Goal: Task Accomplishment & Management: Manage account settings

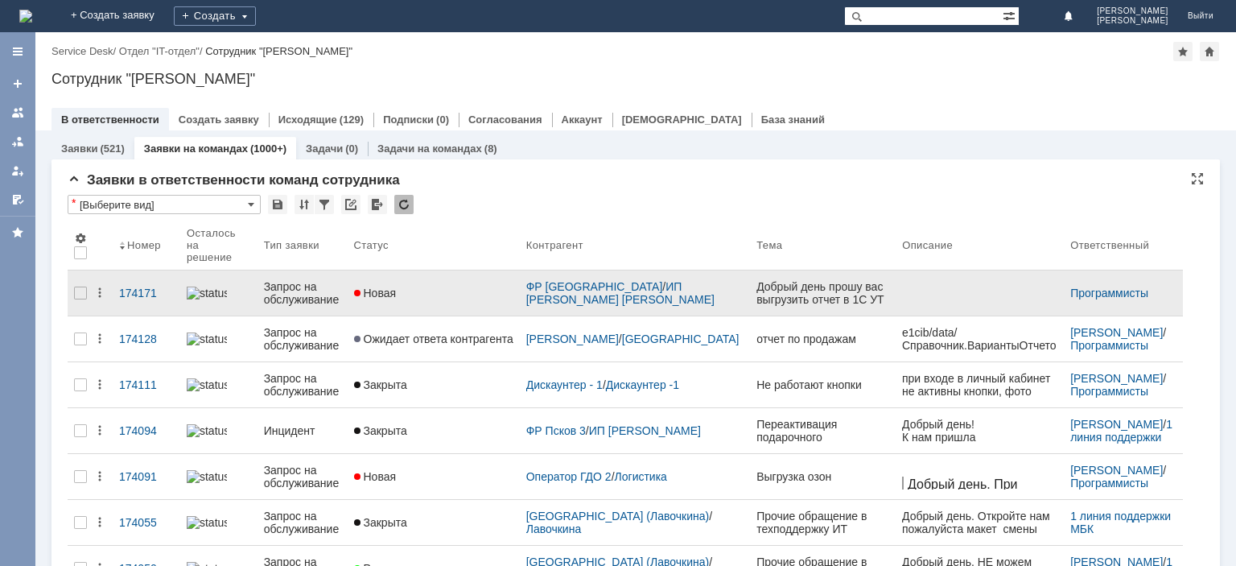
click at [309, 290] on div "Запрос на обслуживание" at bounding box center [302, 293] width 77 height 26
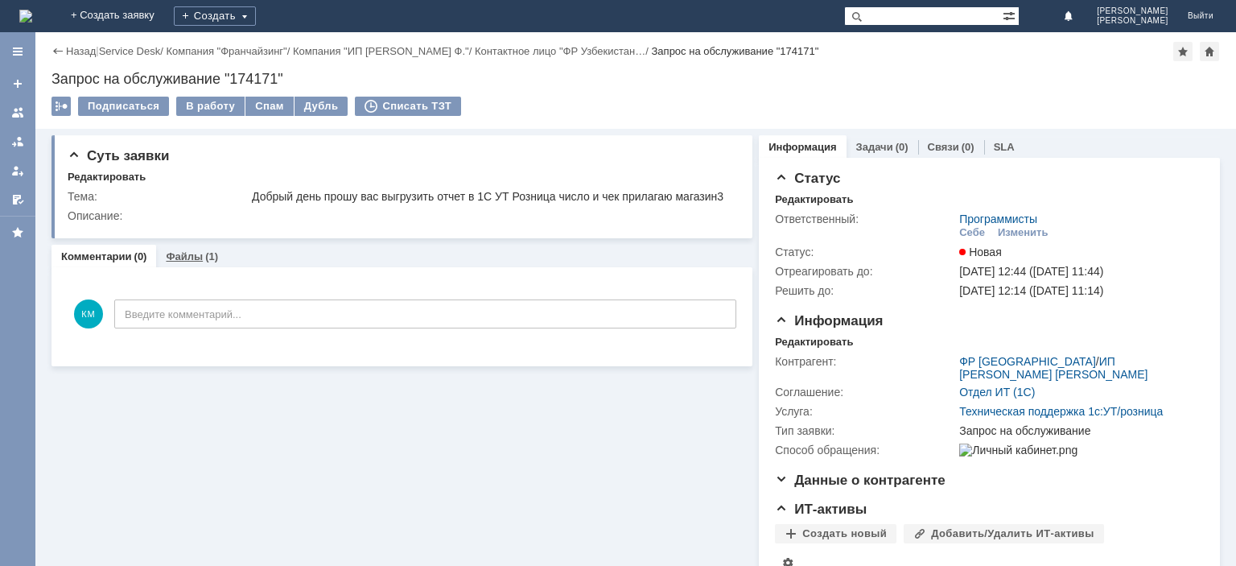
click at [205, 262] on div "(1)" at bounding box center [211, 256] width 13 height 12
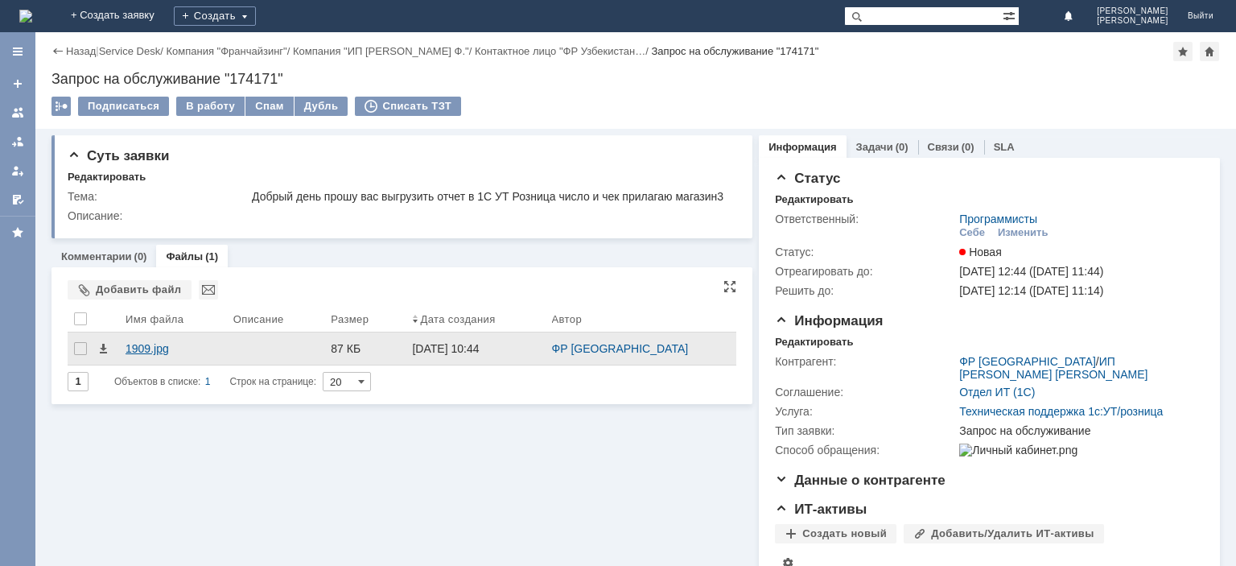
click at [156, 355] on div "1909.jpg" at bounding box center [173, 348] width 95 height 13
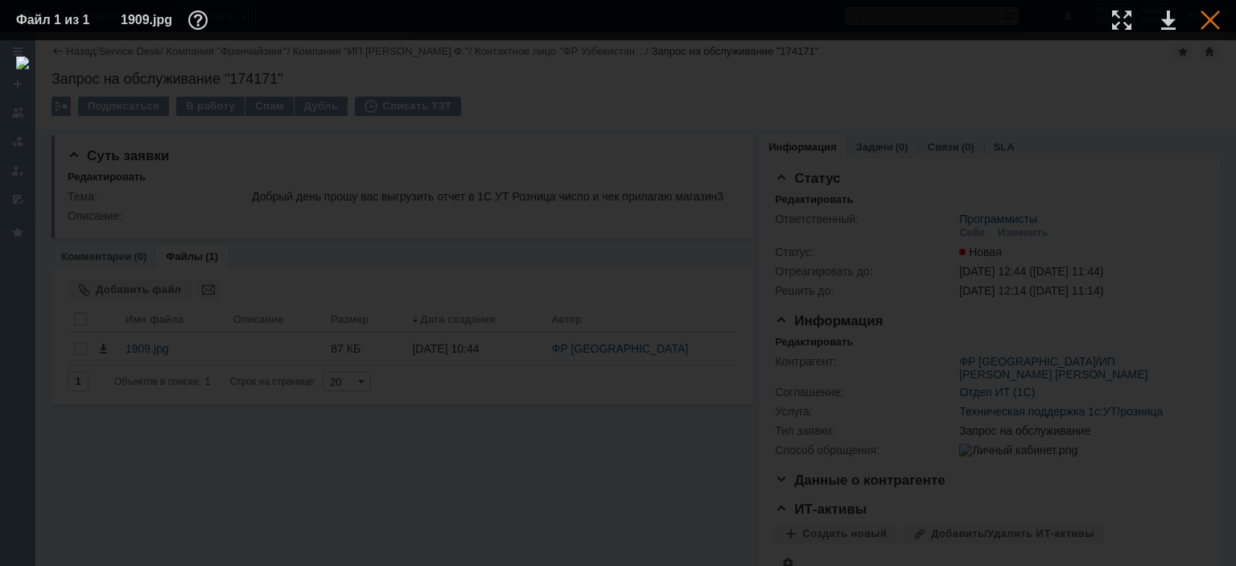
click at [1209, 14] on div at bounding box center [1209, 19] width 19 height 19
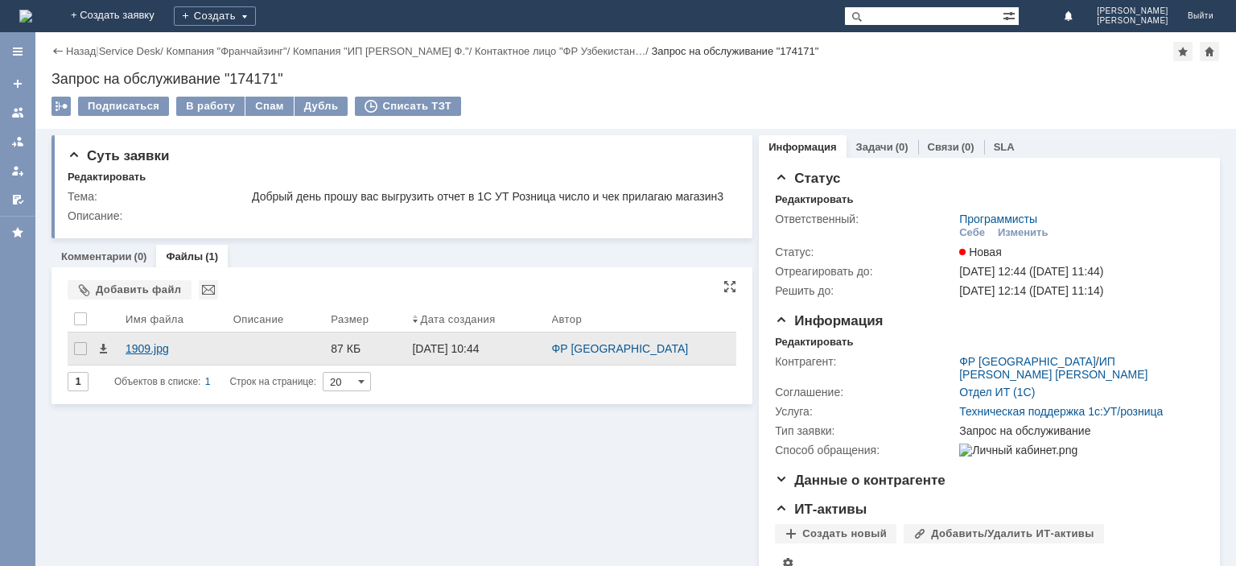
click at [159, 355] on div "1909.jpg" at bounding box center [173, 348] width 95 height 13
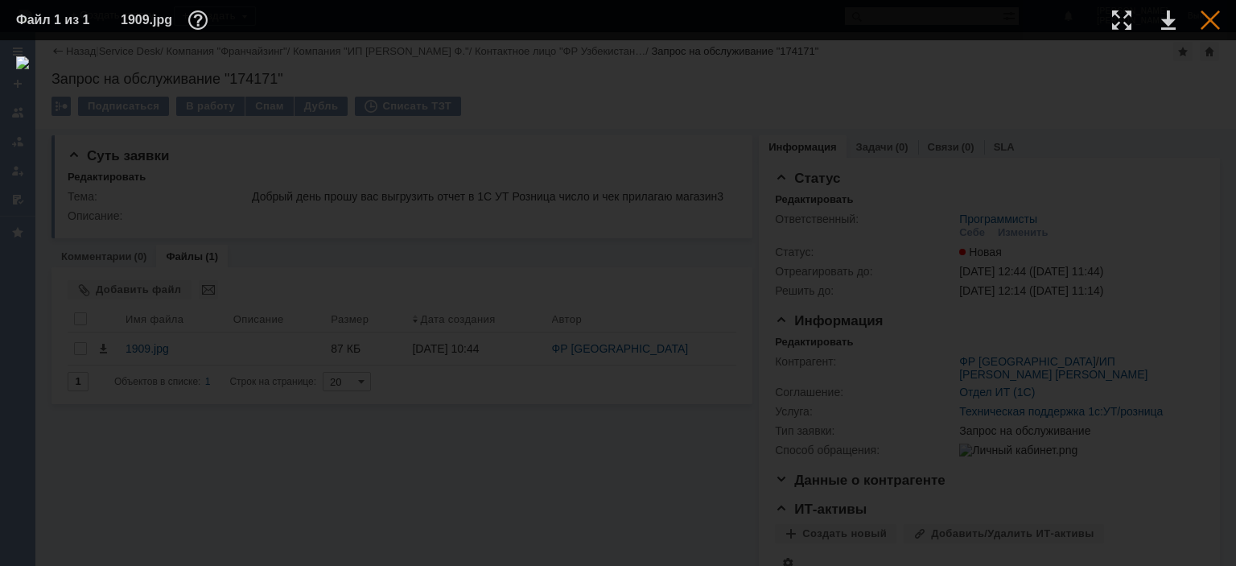
click at [1206, 27] on div at bounding box center [1209, 19] width 19 height 19
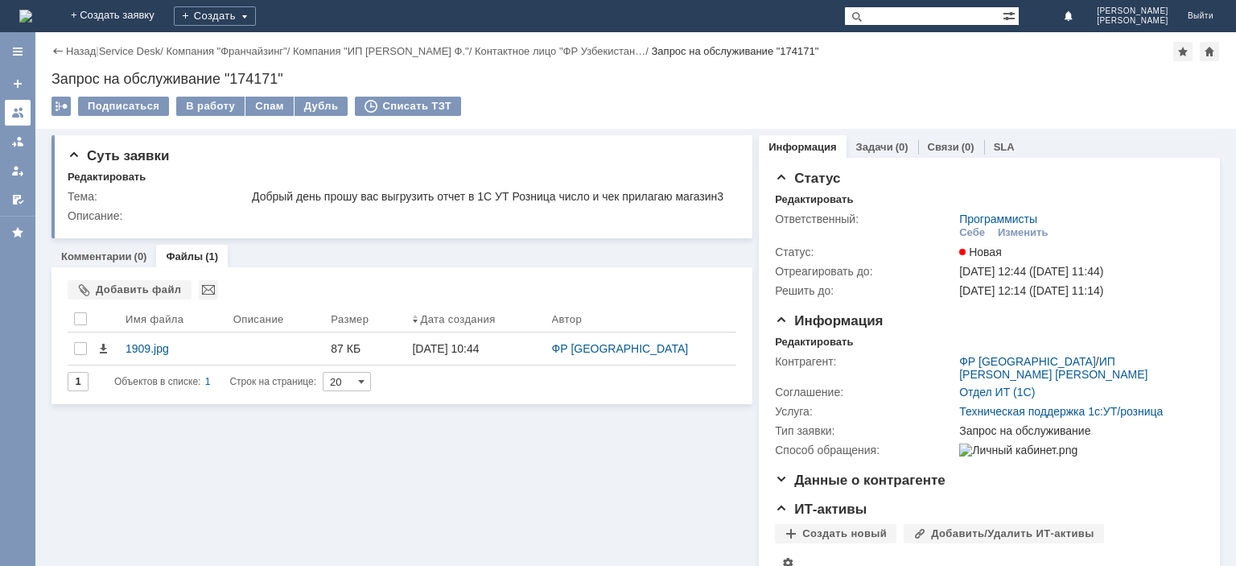
click at [18, 109] on div at bounding box center [17, 112] width 13 height 13
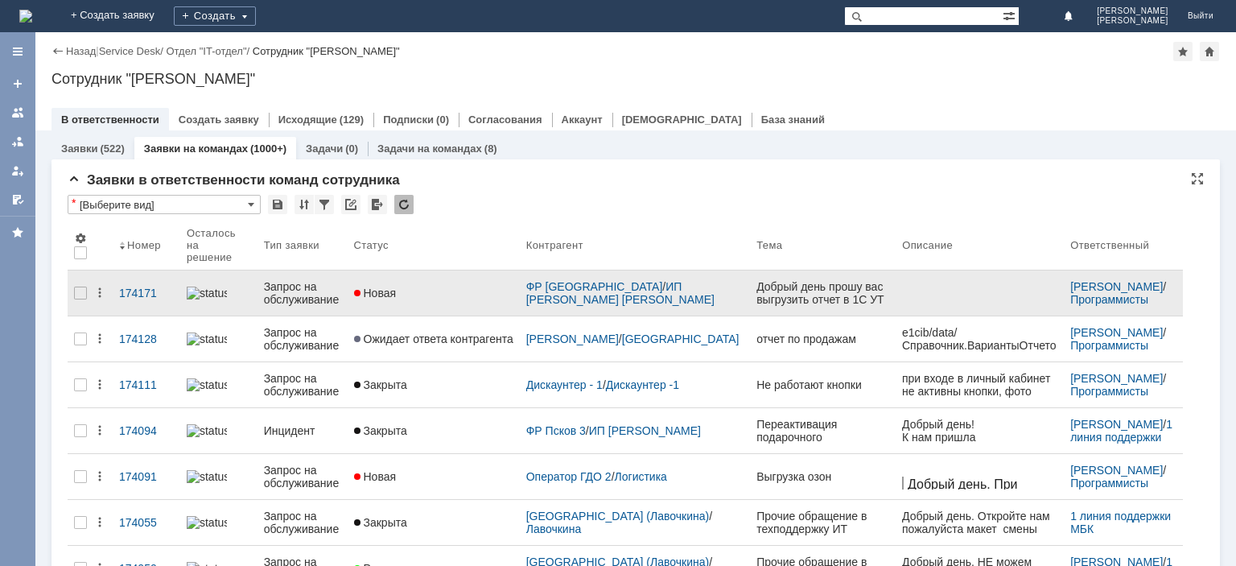
click at [298, 287] on div "Запрос на обслуживание" at bounding box center [302, 293] width 77 height 26
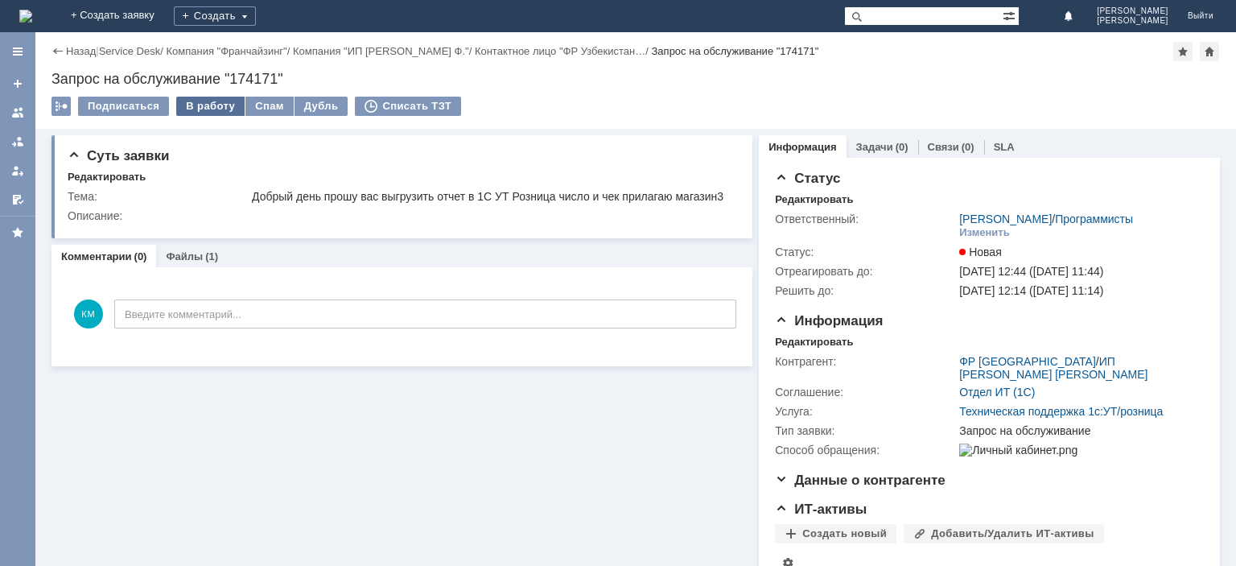
click at [212, 106] on div "В работу" at bounding box center [210, 106] width 68 height 19
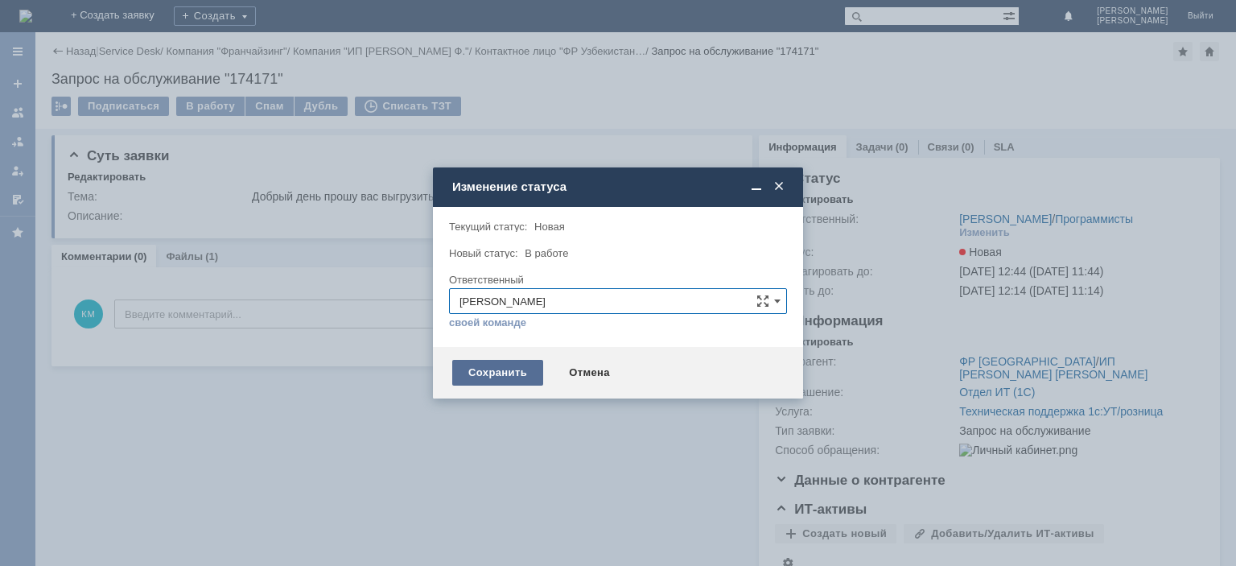
click at [501, 374] on div "Сохранить" at bounding box center [497, 373] width 91 height 26
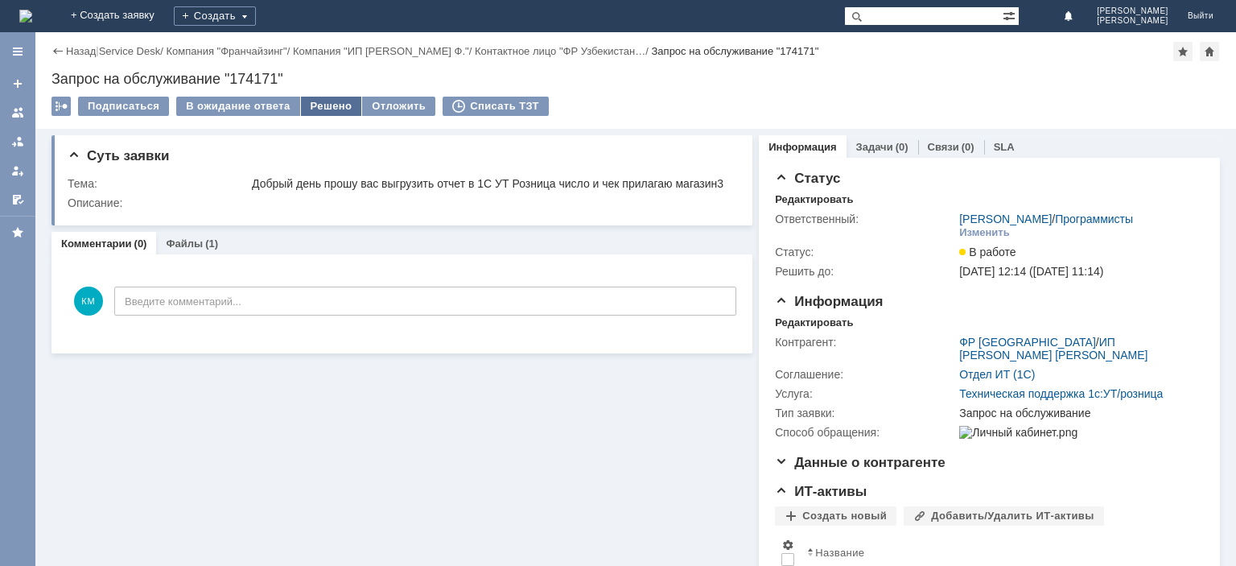
click at [329, 105] on div "Решено" at bounding box center [331, 106] width 61 height 19
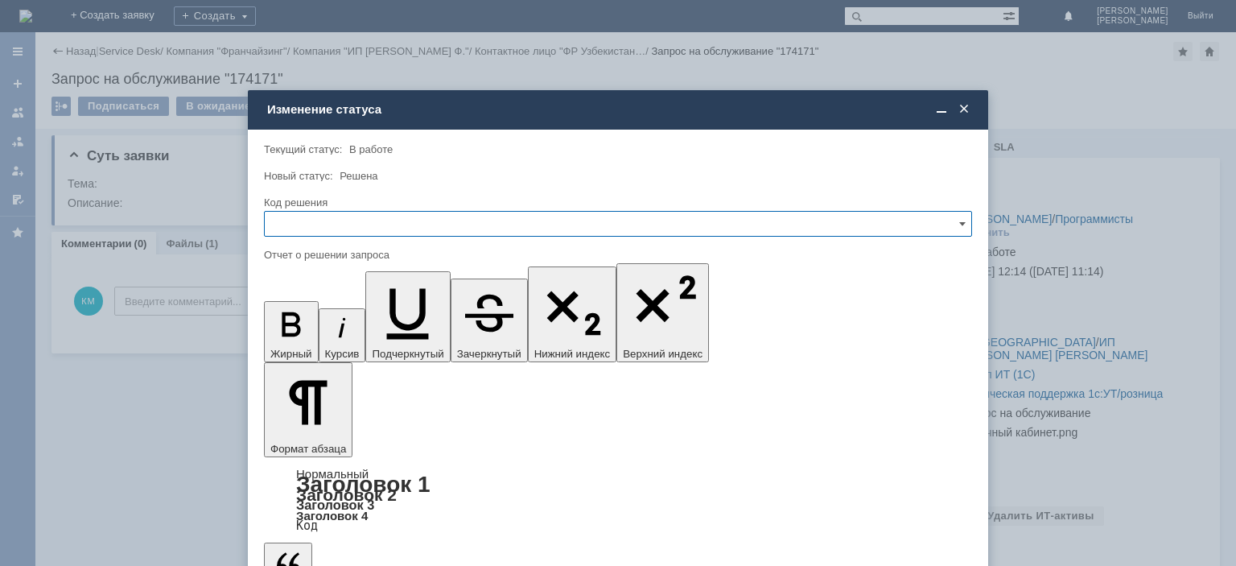
click at [318, 211] on input "text" at bounding box center [618, 224] width 708 height 26
drag, startPoint x: 294, startPoint y: 327, endPoint x: 12, endPoint y: 28, distance: 411.5
click at [294, 327] on span "Решено" at bounding box center [617, 333] width 687 height 13
type input "Решено"
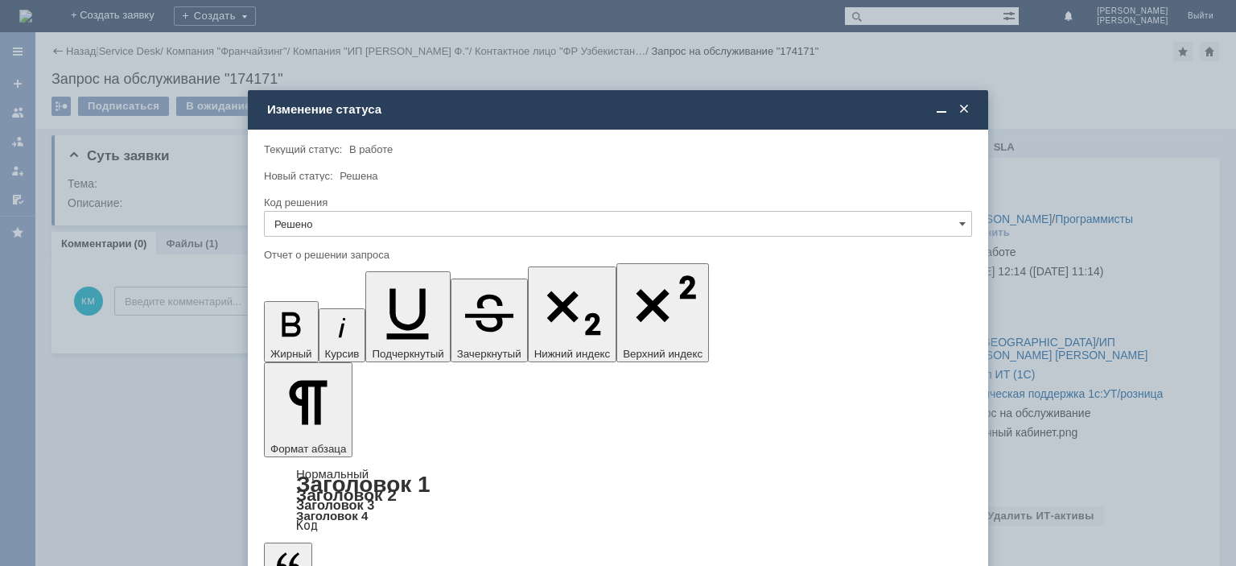
drag, startPoint x: 336, startPoint y: 4577, endPoint x: 344, endPoint y: 4575, distance: 8.4
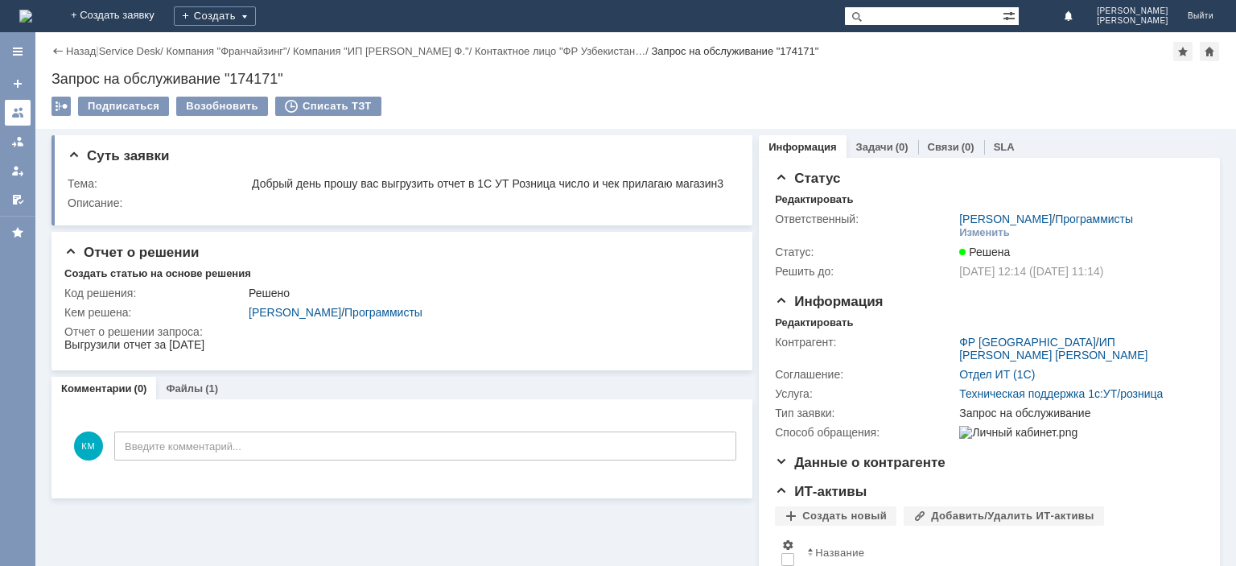
click at [21, 114] on div at bounding box center [17, 112] width 13 height 13
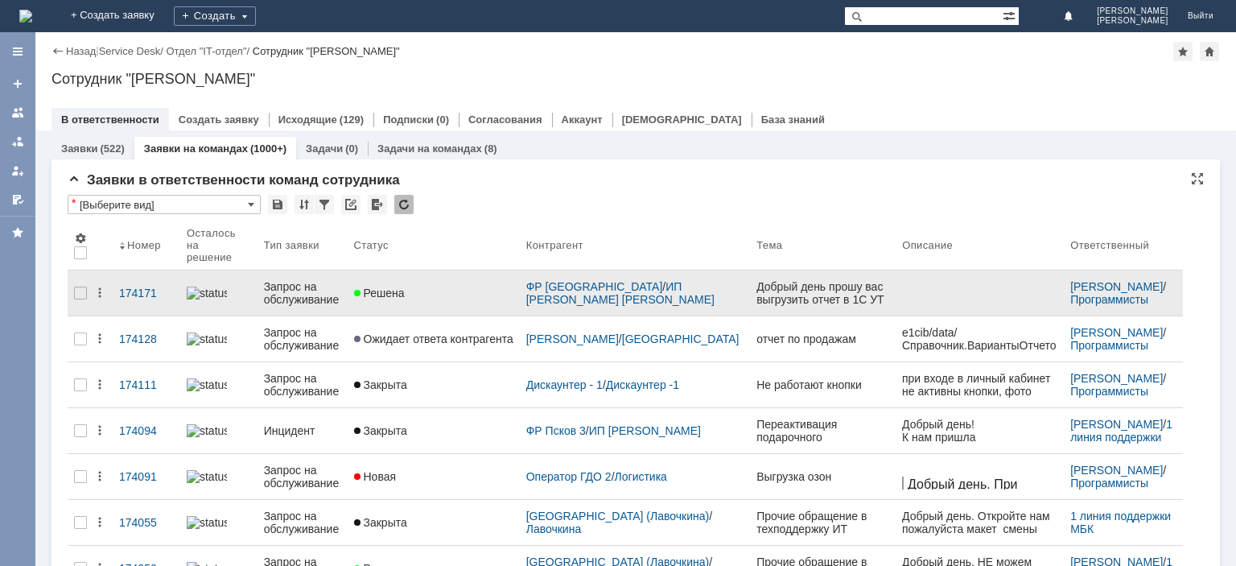
click at [299, 288] on div "Запрос на обслуживание" at bounding box center [302, 293] width 77 height 26
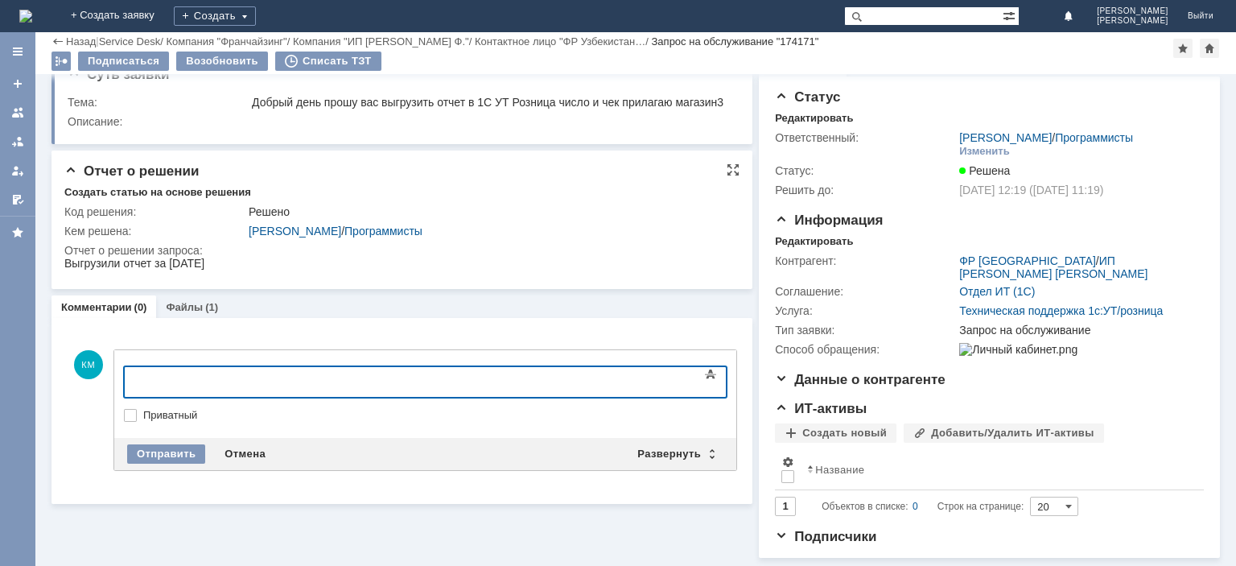
scroll to position [26, 0]
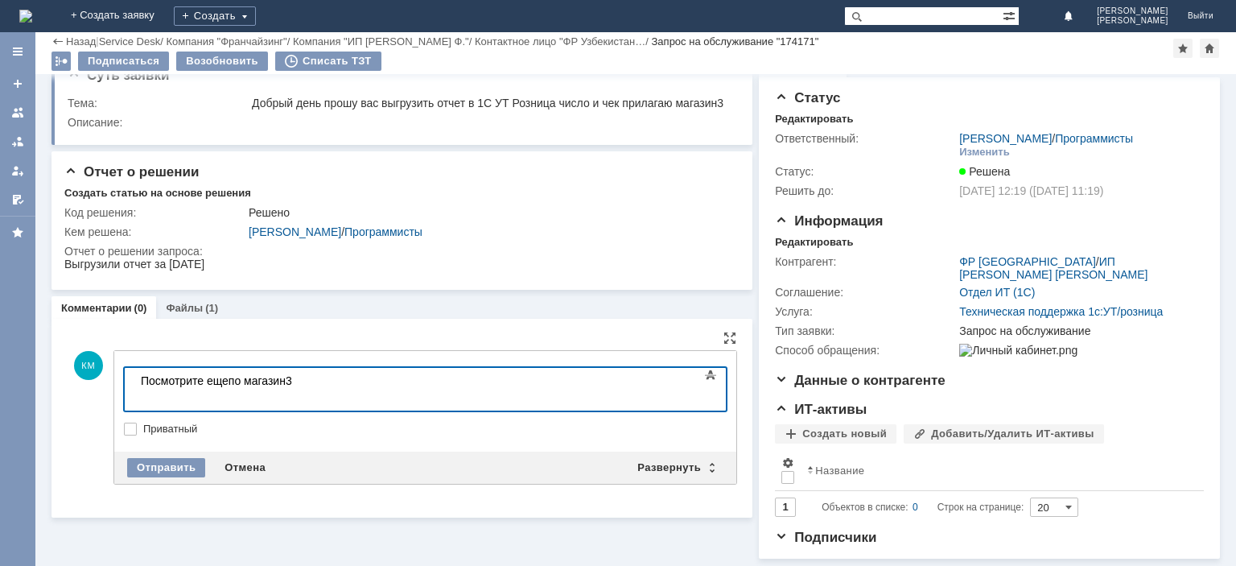
click at [232, 386] on body "Посмотрите ещепо магазин3" at bounding box center [254, 387] width 241 height 39
click at [231, 384] on body "Посмотрите ещепо магазин3" at bounding box center [254, 387] width 241 height 39
click at [315, 384] on body "Посмотрите еще по магазин3" at bounding box center [254, 387] width 241 height 39
click at [376, 383] on body "Посмотрите еще по магазин3 за 20-е число, по идее дваотчета ложно быть" at bounding box center [254, 393] width 241 height 51
click at [376, 378] on body "Посмотрите еще по магазин3 за 20-е число, по идее два отчета ложно быть" at bounding box center [254, 393] width 241 height 51
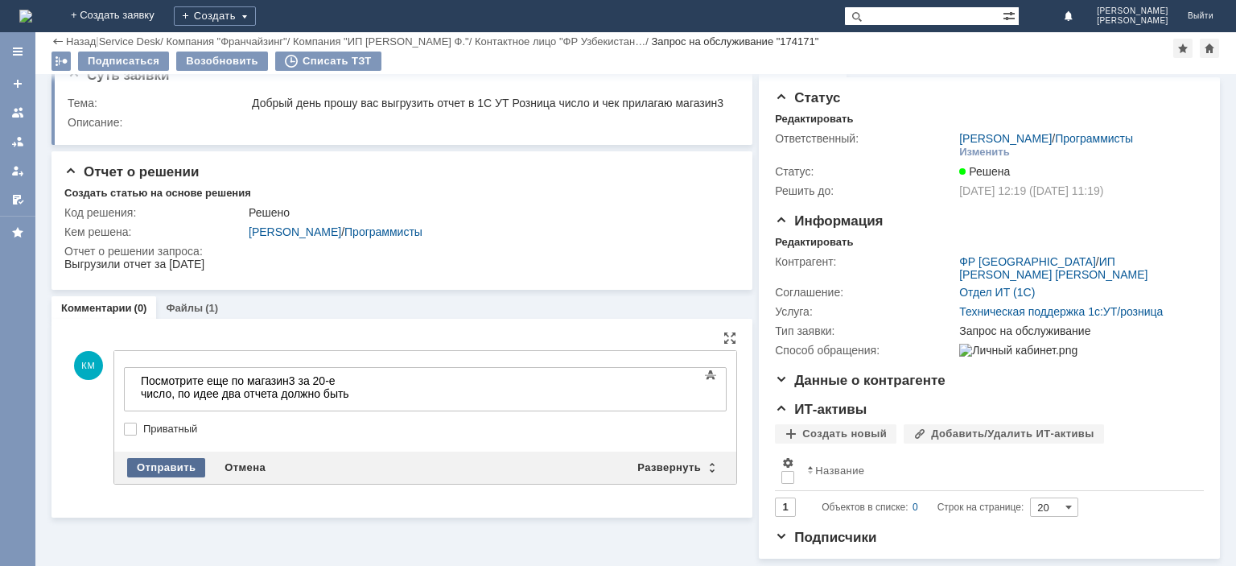
click at [153, 477] on div "Отправить" at bounding box center [166, 467] width 78 height 19
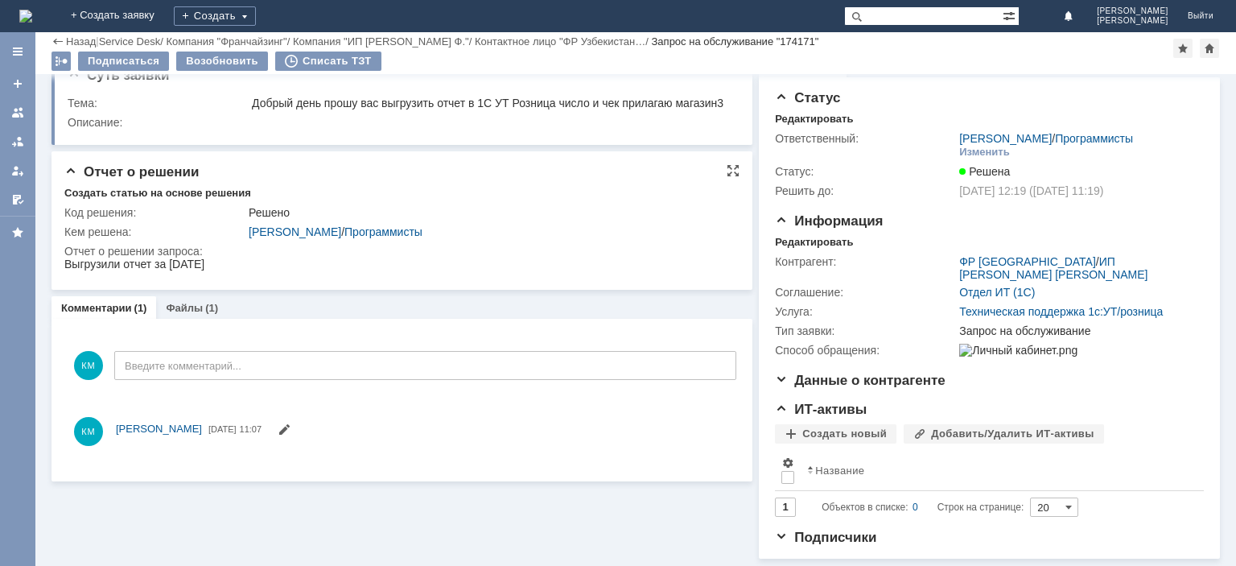
scroll to position [0, 0]
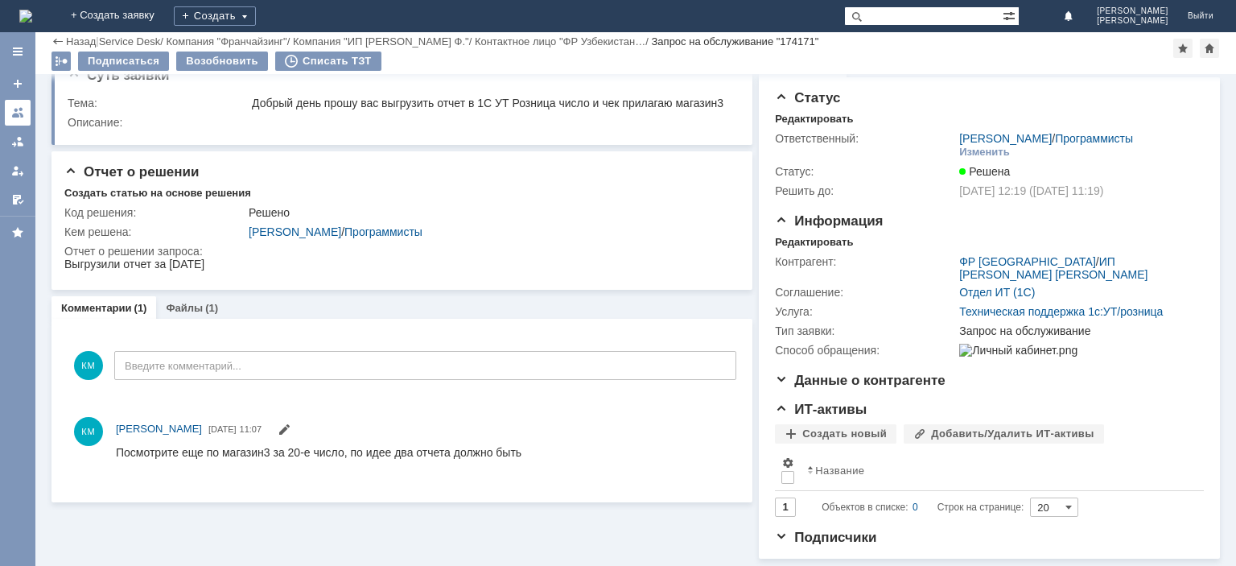
click at [18, 120] on link at bounding box center [18, 113] width 26 height 26
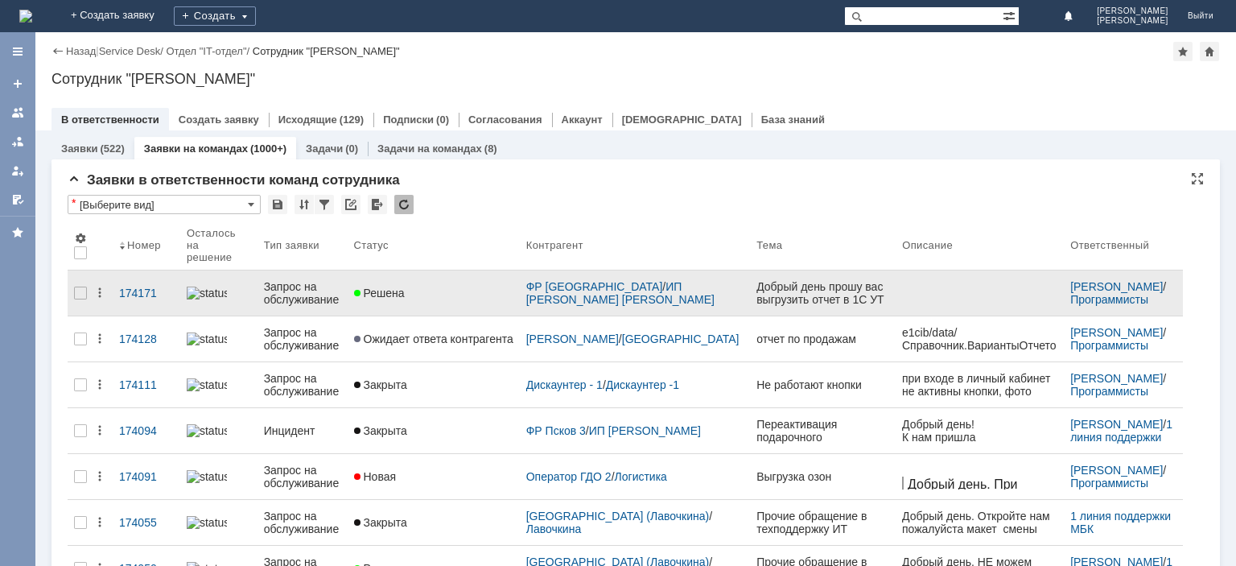
click at [307, 291] on div "Запрос на обслуживание" at bounding box center [302, 293] width 77 height 26
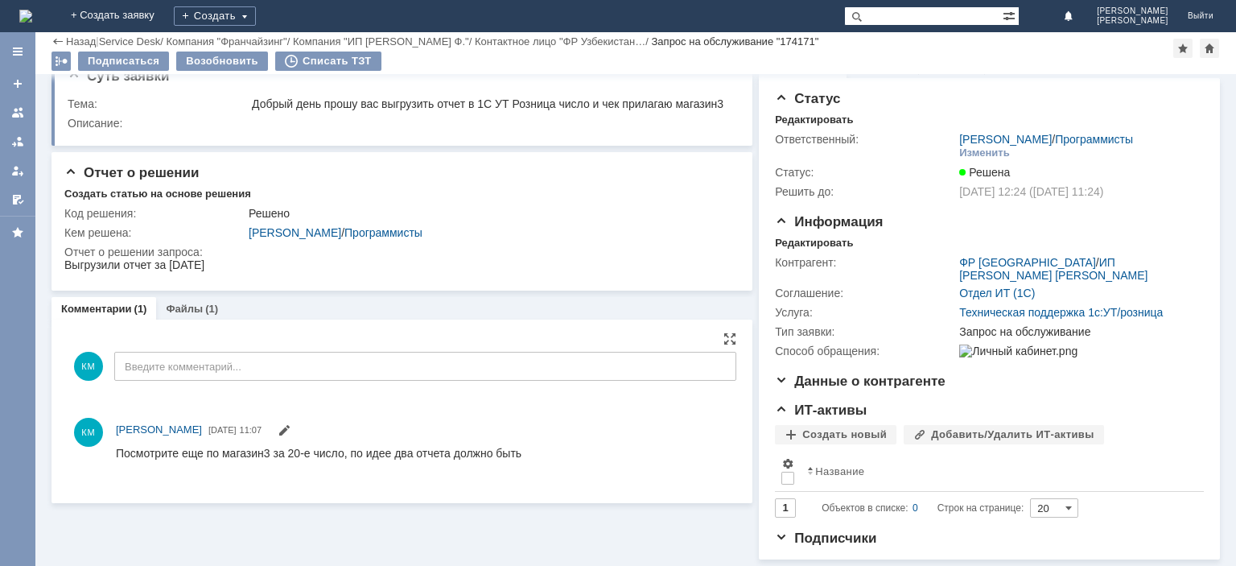
scroll to position [26, 0]
click at [195, 315] on link "Файлы" at bounding box center [184, 309] width 37 height 12
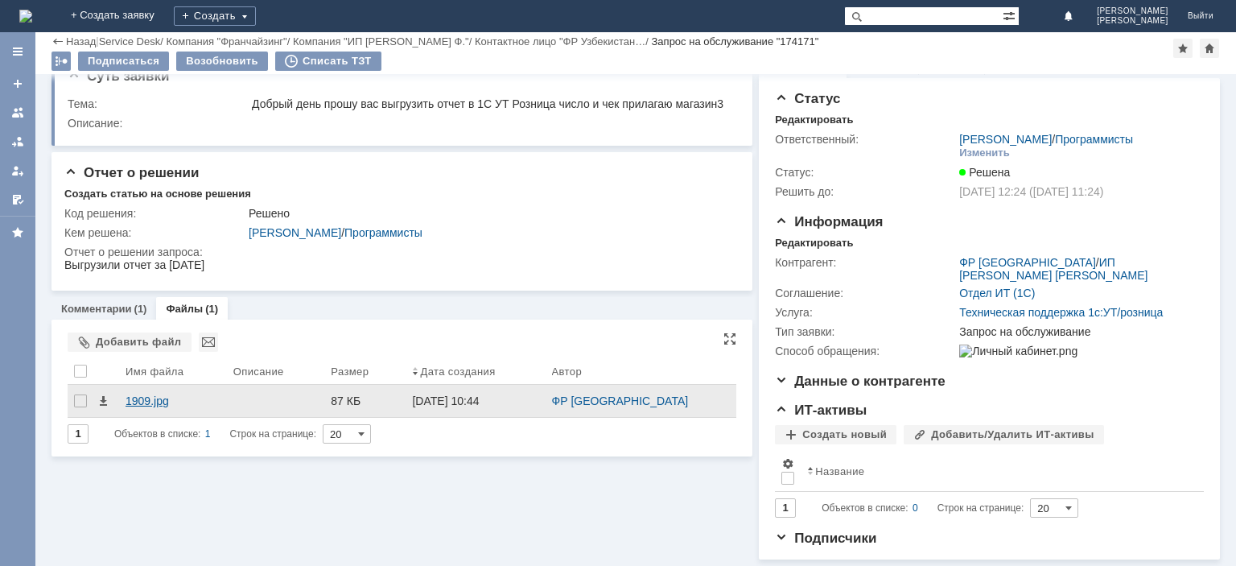
click at [154, 403] on div "1909.jpg" at bounding box center [173, 401] width 108 height 32
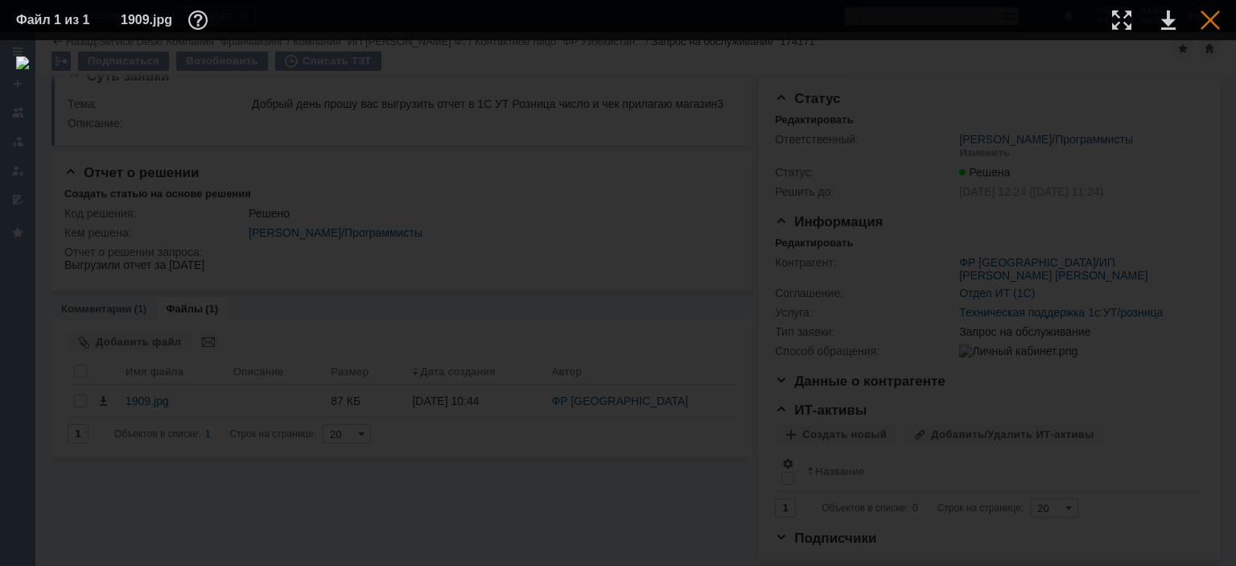
click at [1217, 18] on div at bounding box center [1209, 19] width 19 height 19
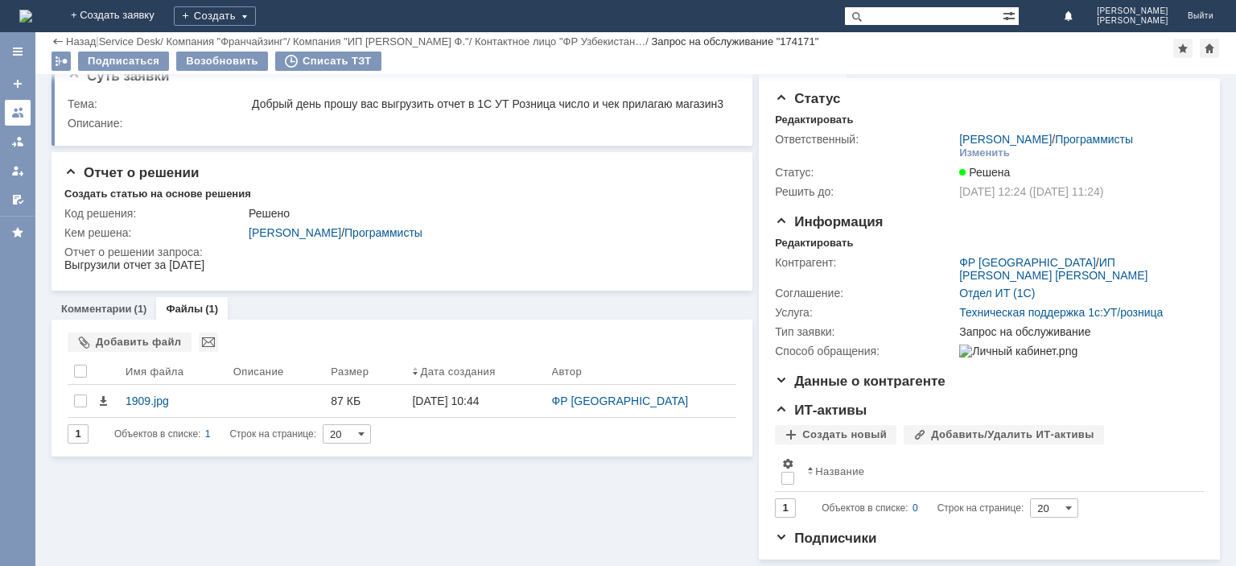
click at [23, 115] on div at bounding box center [17, 112] width 13 height 13
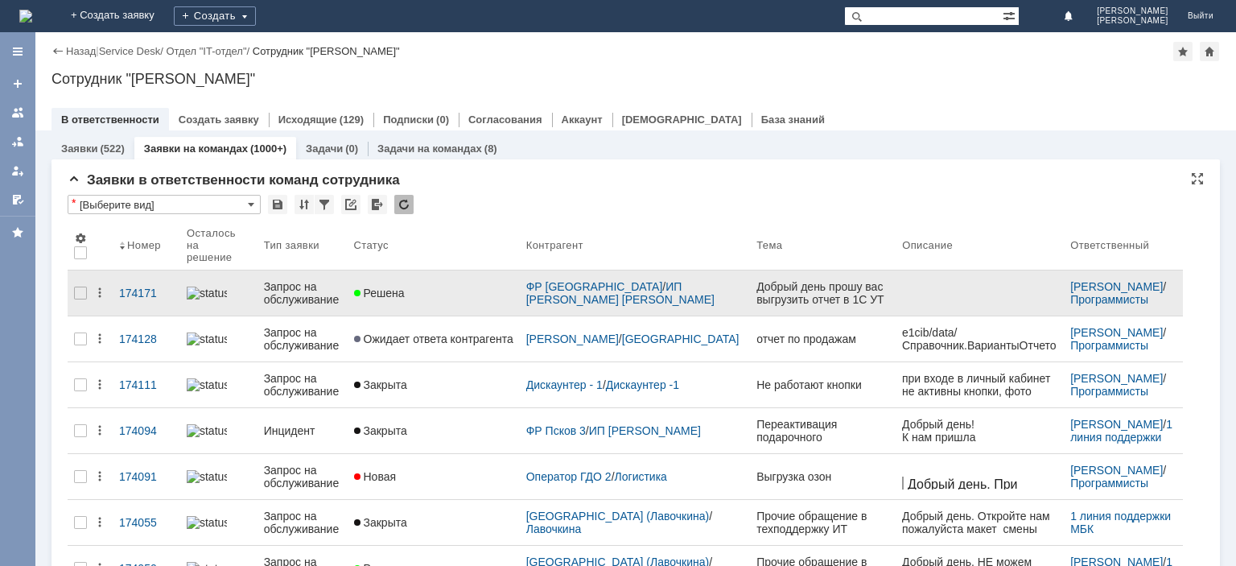
click at [300, 289] on div "Запрос на обслуживание" at bounding box center [302, 293] width 77 height 26
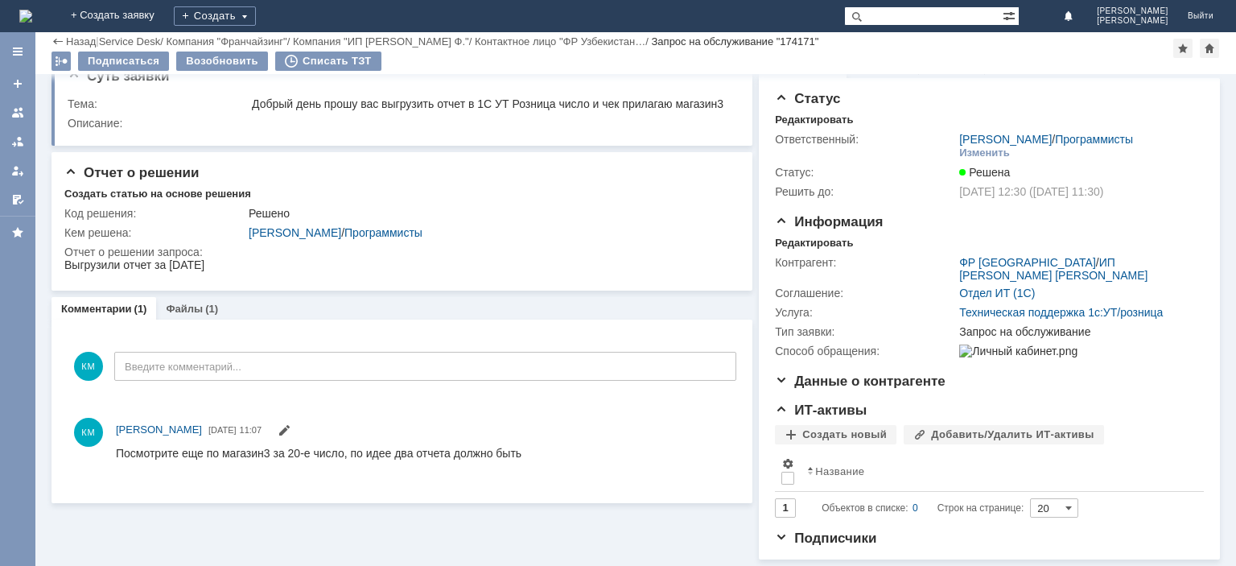
scroll to position [26, 0]
click at [14, 112] on div at bounding box center [17, 112] width 13 height 13
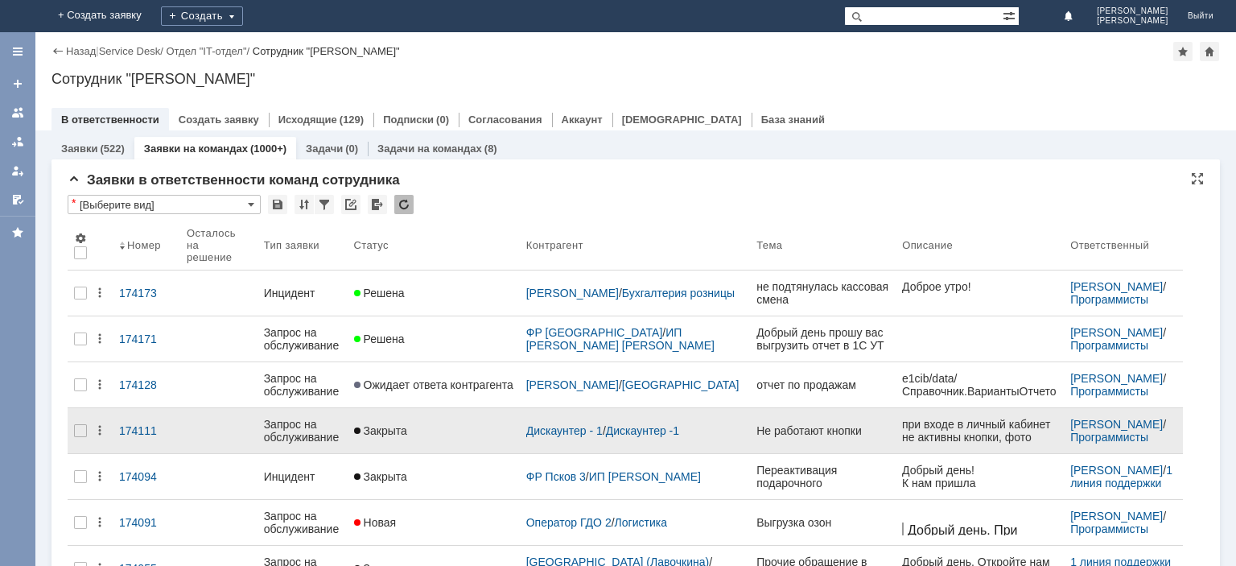
click at [300, 418] on div "Запрос на обслуживание" at bounding box center [302, 431] width 77 height 26
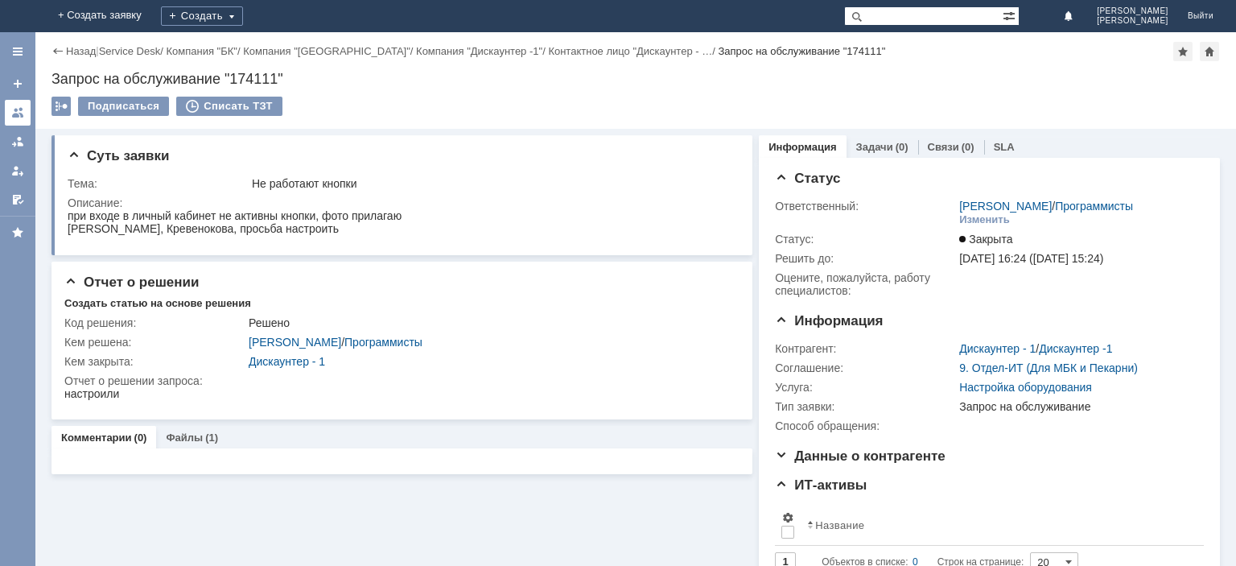
click at [22, 117] on div at bounding box center [17, 112] width 13 height 13
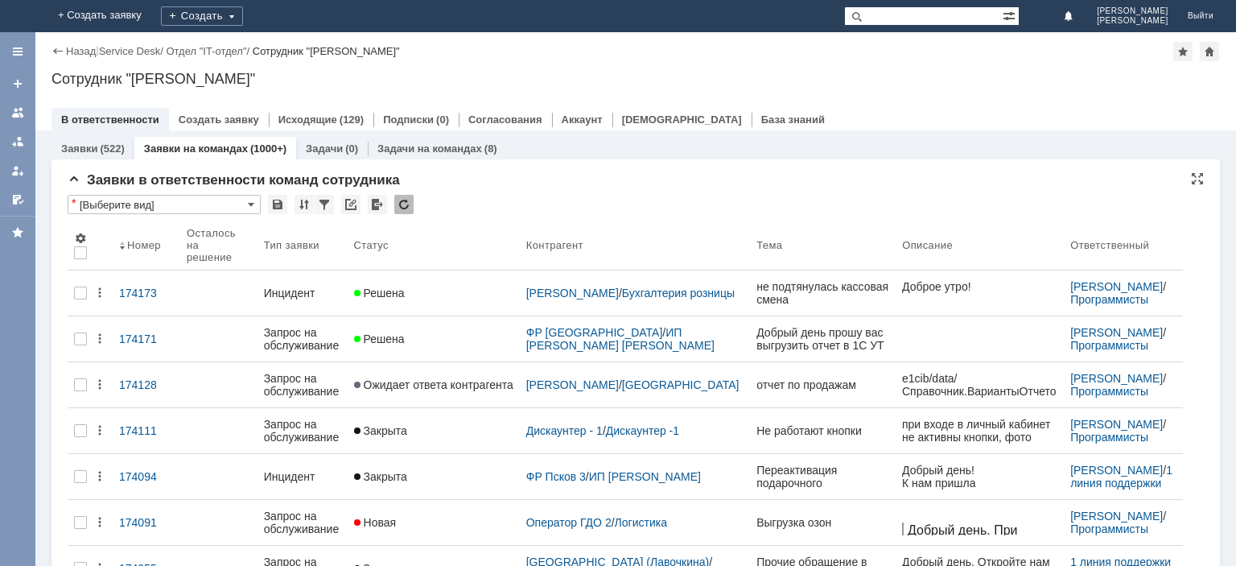
click at [404, 201] on div at bounding box center [403, 204] width 19 height 19
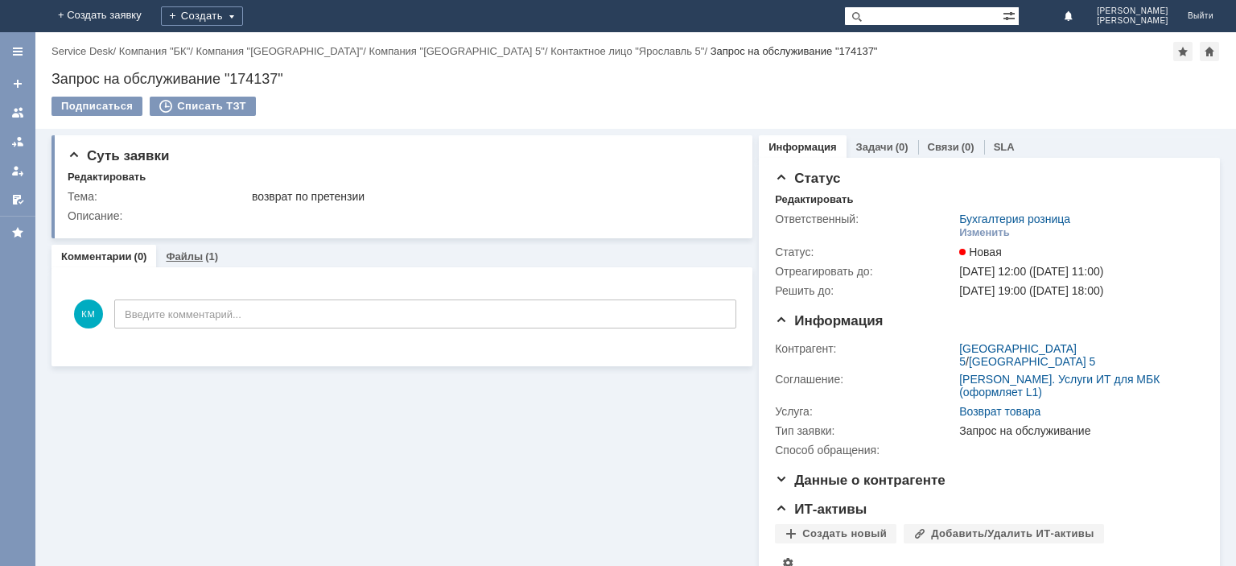
click at [201, 260] on div "Файлы (1)" at bounding box center [192, 256] width 52 height 10
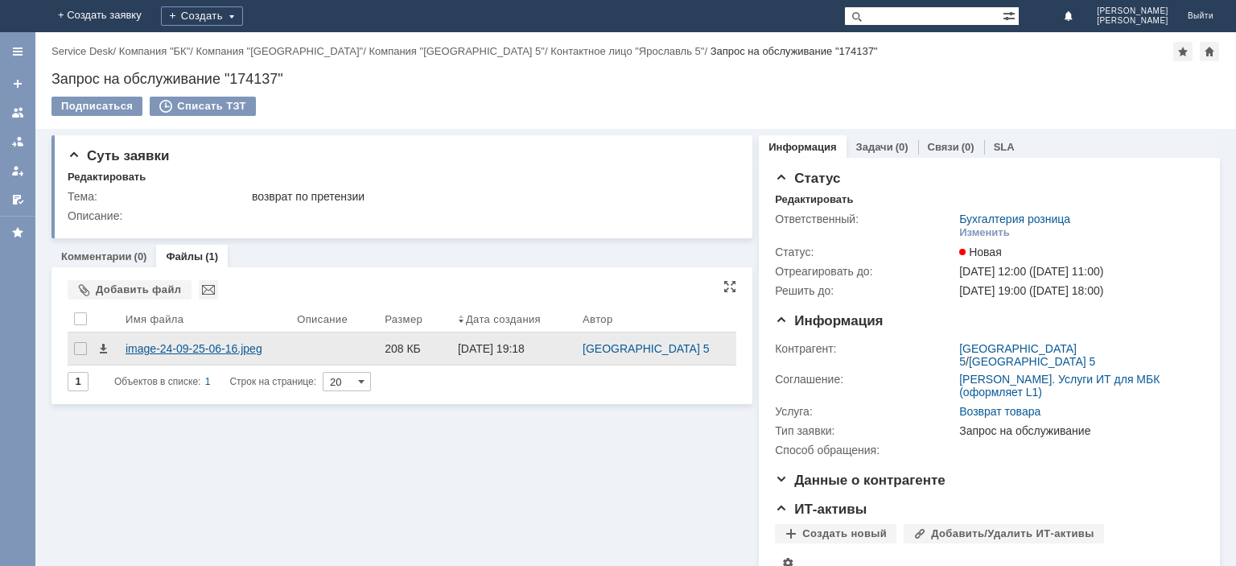
click at [220, 343] on div "image-24-09-25-06-16.jpeg" at bounding box center [205, 348] width 158 height 13
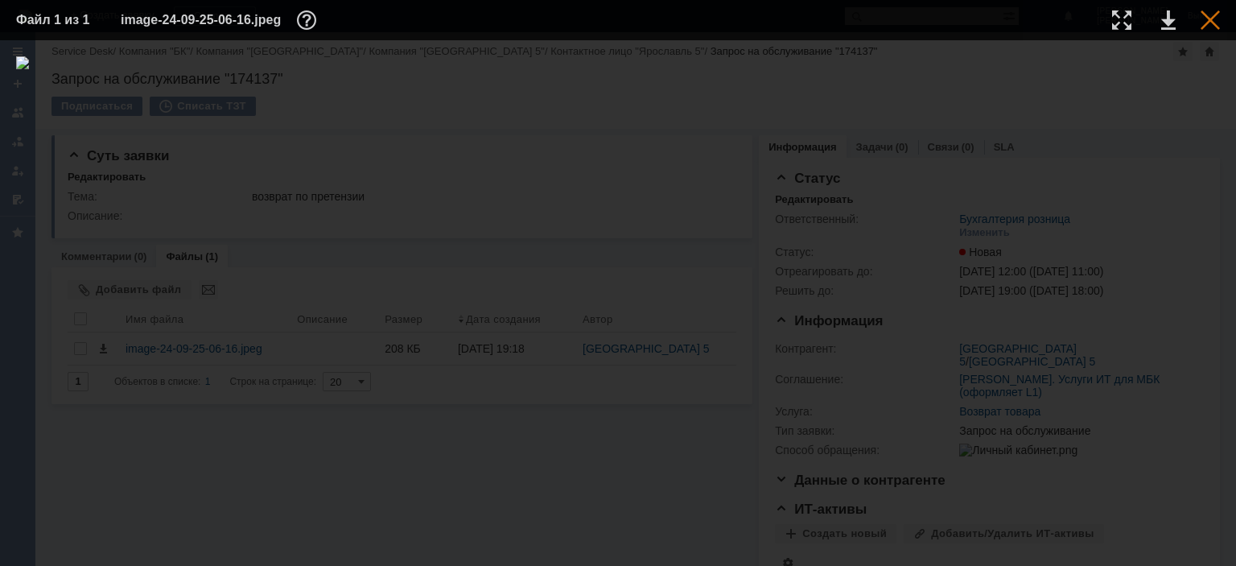
click at [1214, 14] on div at bounding box center [1209, 19] width 19 height 19
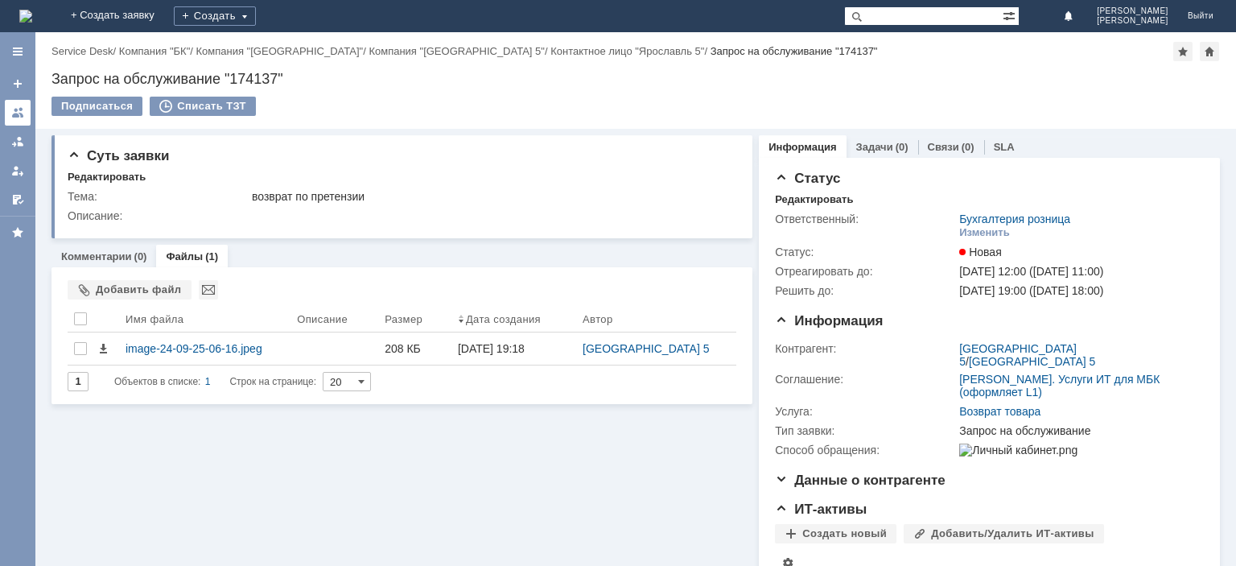
click at [22, 101] on link at bounding box center [18, 113] width 26 height 26
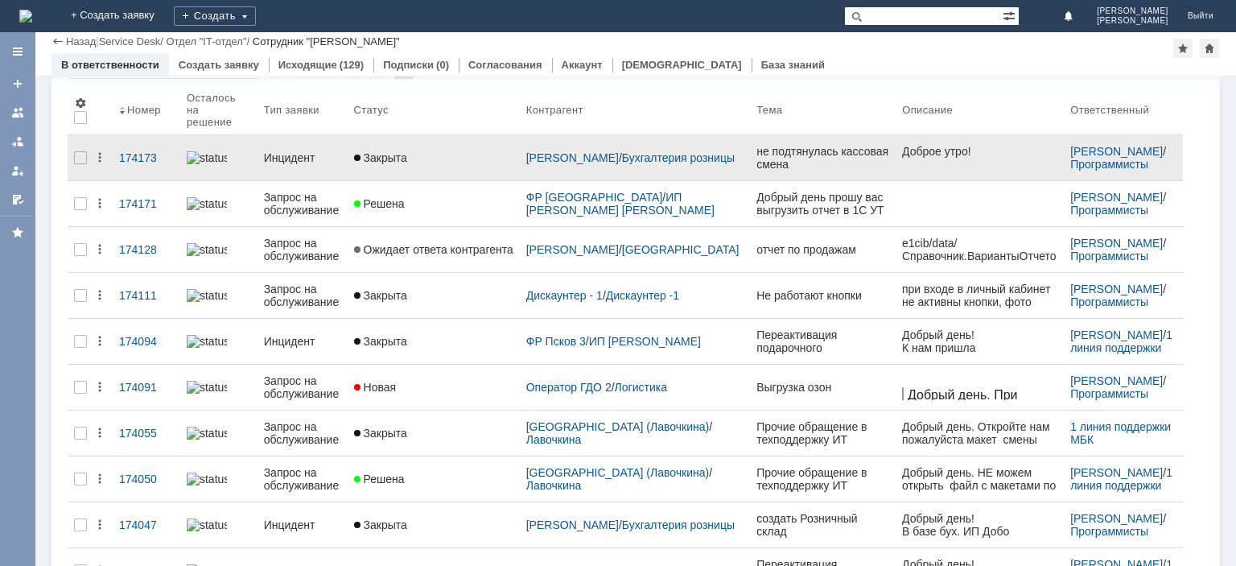
scroll to position [162, 0]
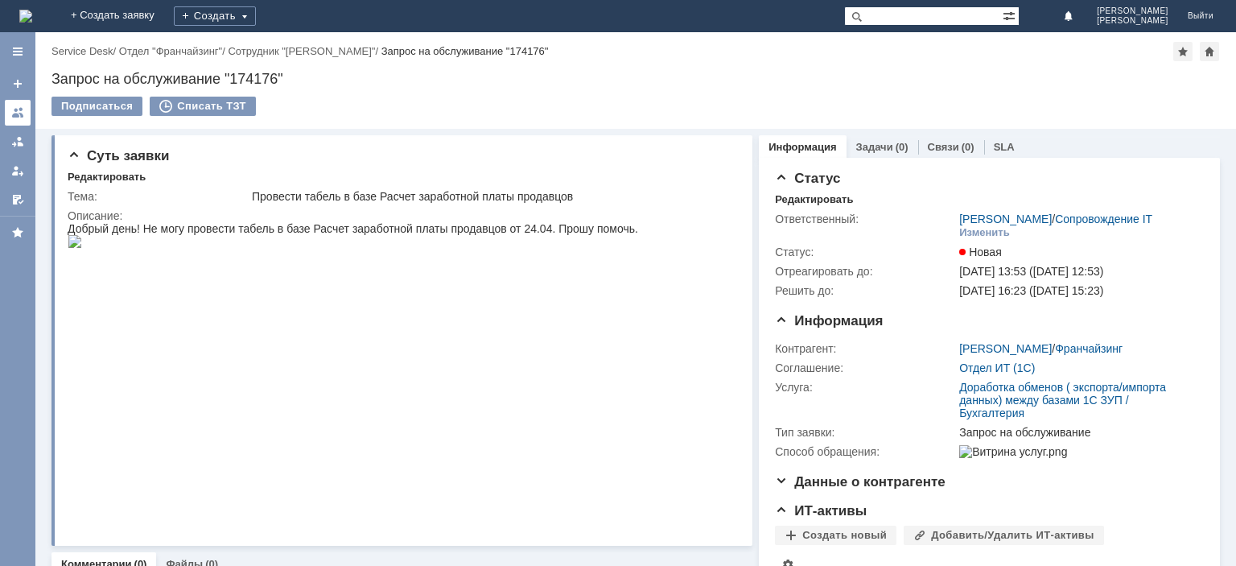
click at [14, 108] on div at bounding box center [17, 112] width 13 height 13
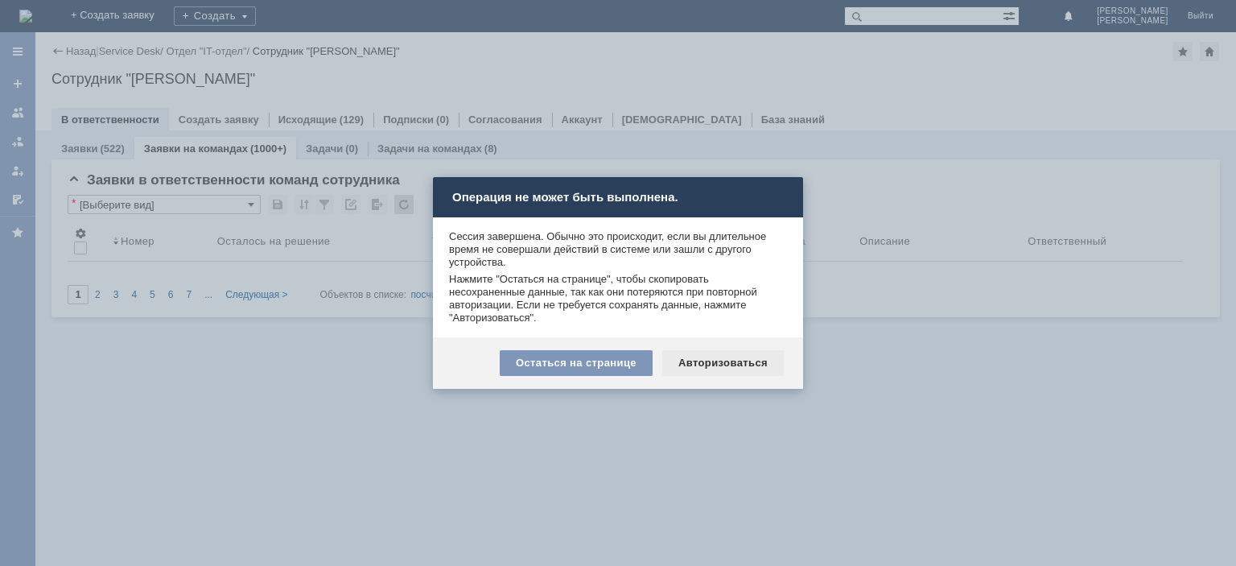
click at [729, 364] on div "Авторизоваться" at bounding box center [722, 363] width 121 height 26
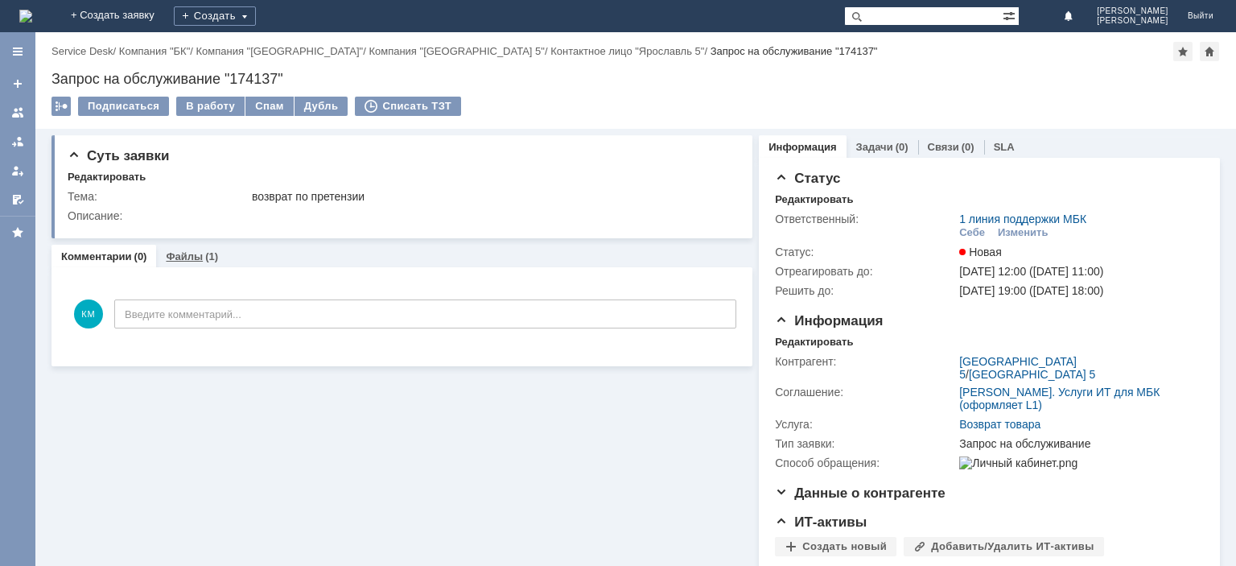
click at [182, 253] on link "Файлы" at bounding box center [184, 256] width 37 height 12
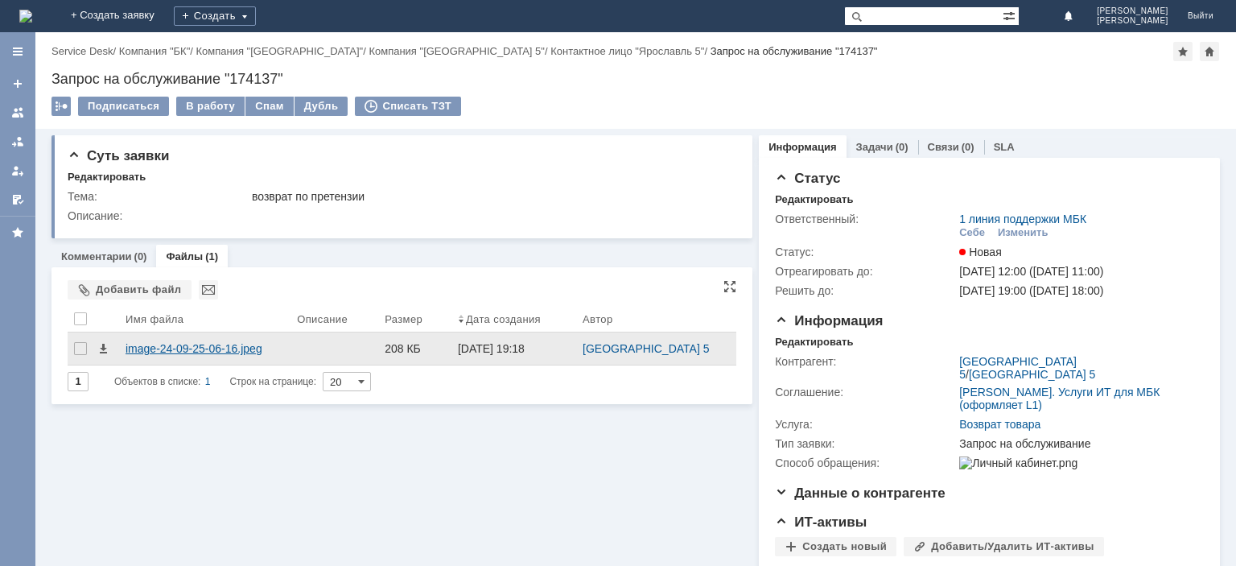
click at [236, 341] on div "image-24-09-25-06-16.jpeg" at bounding box center [204, 348] width 171 height 32
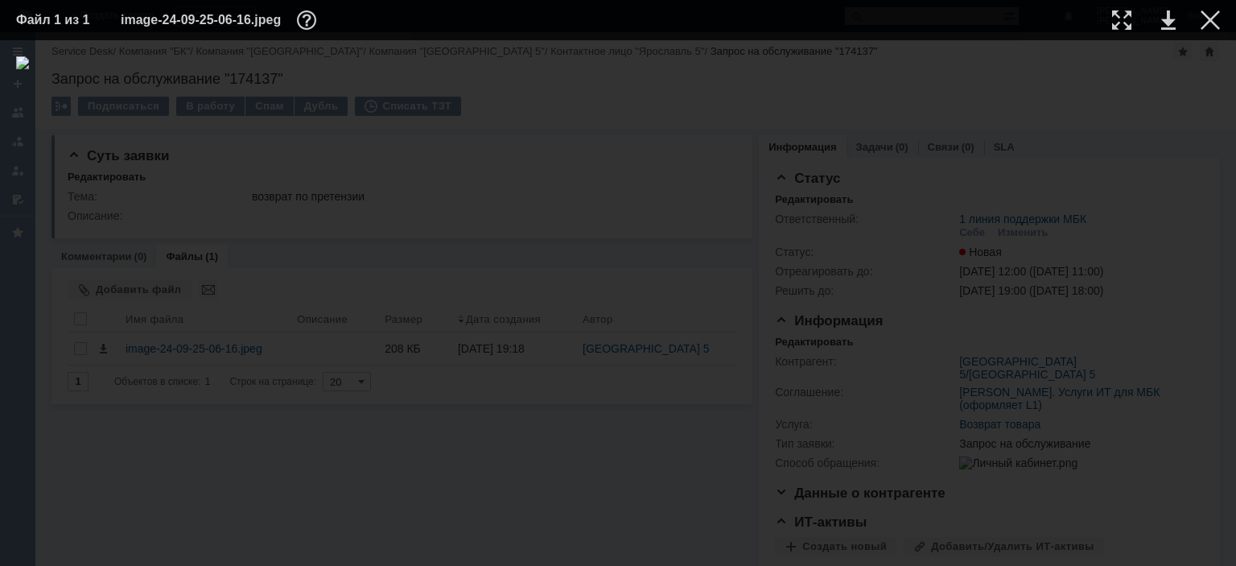
click at [1199, 19] on td at bounding box center [1197, 20] width 44 height 24
click at [1214, 25] on div at bounding box center [1209, 19] width 19 height 19
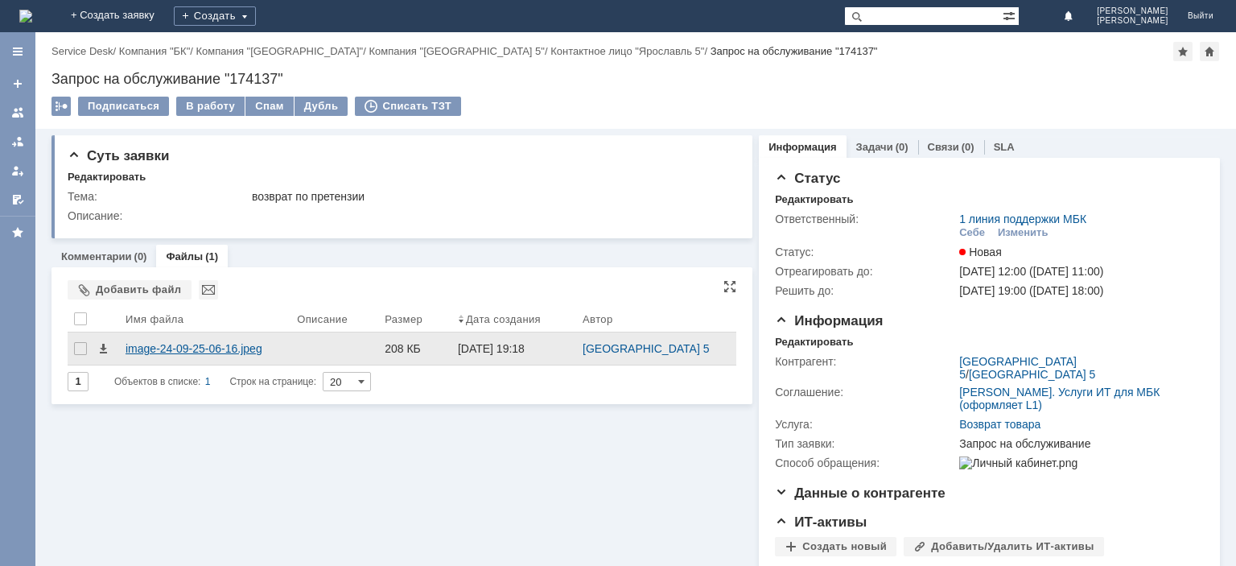
click at [243, 349] on div "image-24-09-25-06-16.jpeg" at bounding box center [205, 348] width 158 height 13
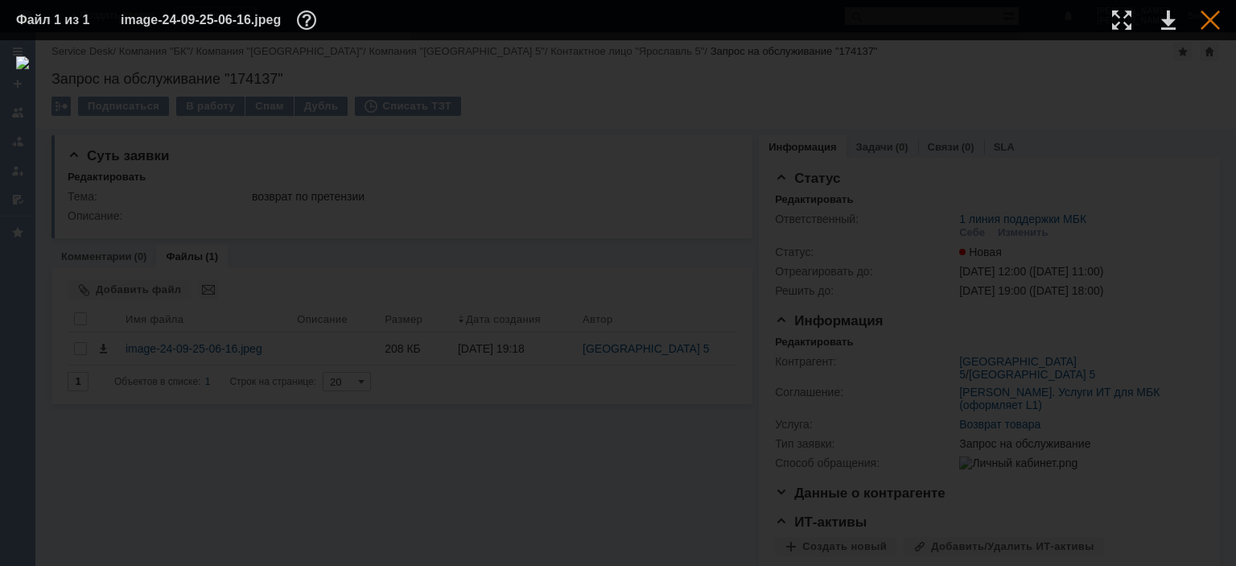
click at [1207, 16] on div at bounding box center [1209, 19] width 19 height 19
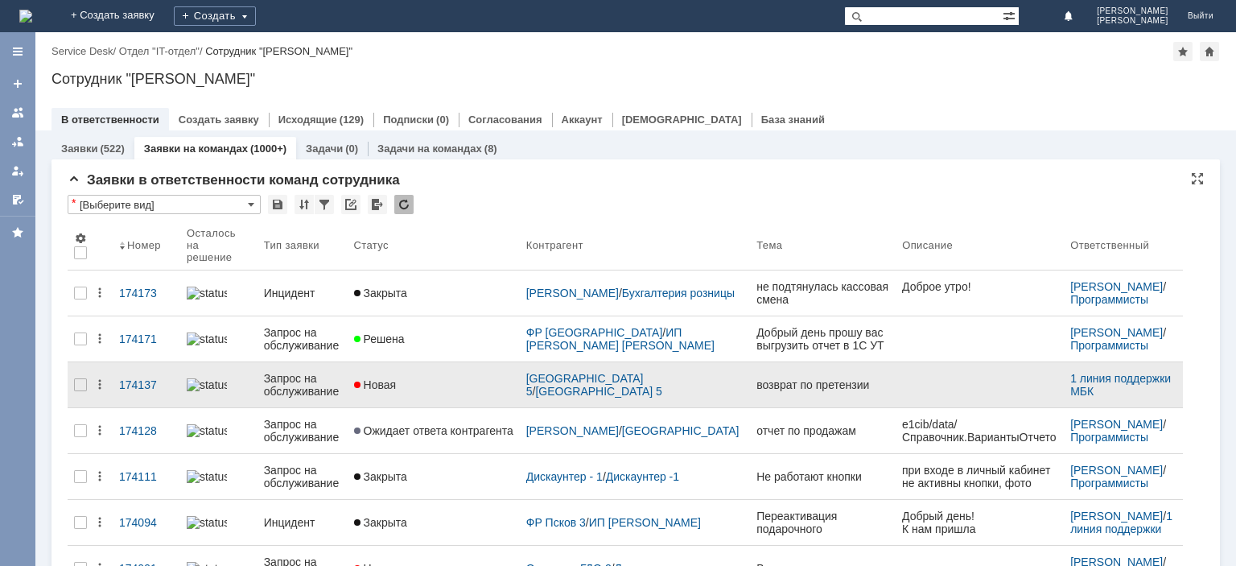
click at [301, 372] on div "Запрос на обслуживание" at bounding box center [302, 385] width 77 height 26
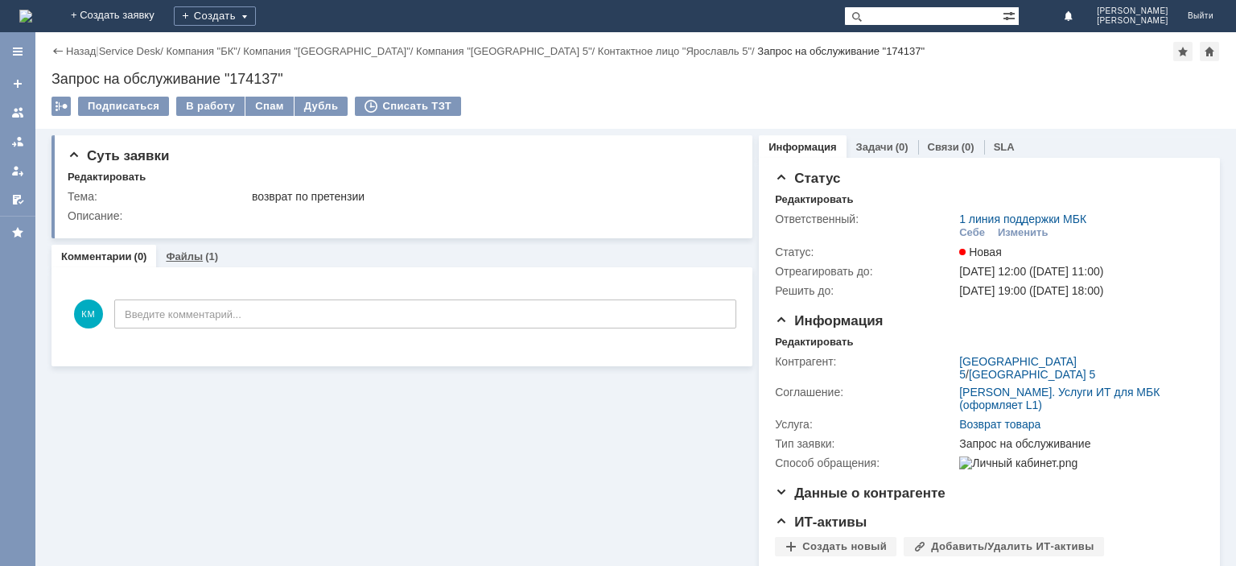
click at [197, 255] on link "Файлы" at bounding box center [184, 256] width 37 height 12
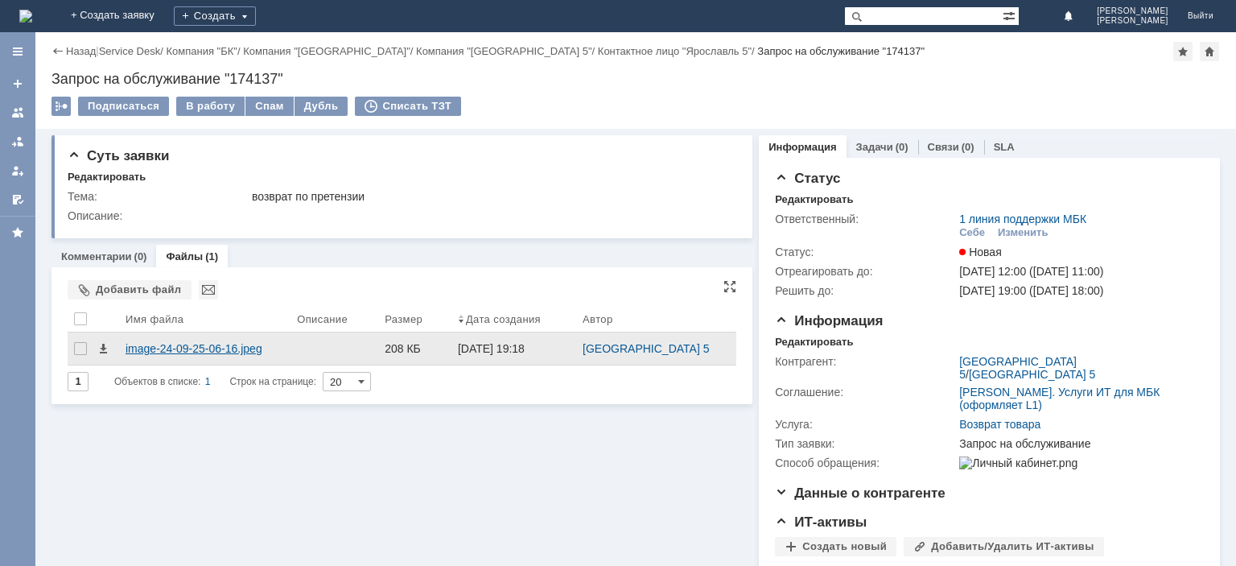
click at [179, 352] on div "image-24-09-25-06-16.jpeg" at bounding box center [205, 348] width 158 height 13
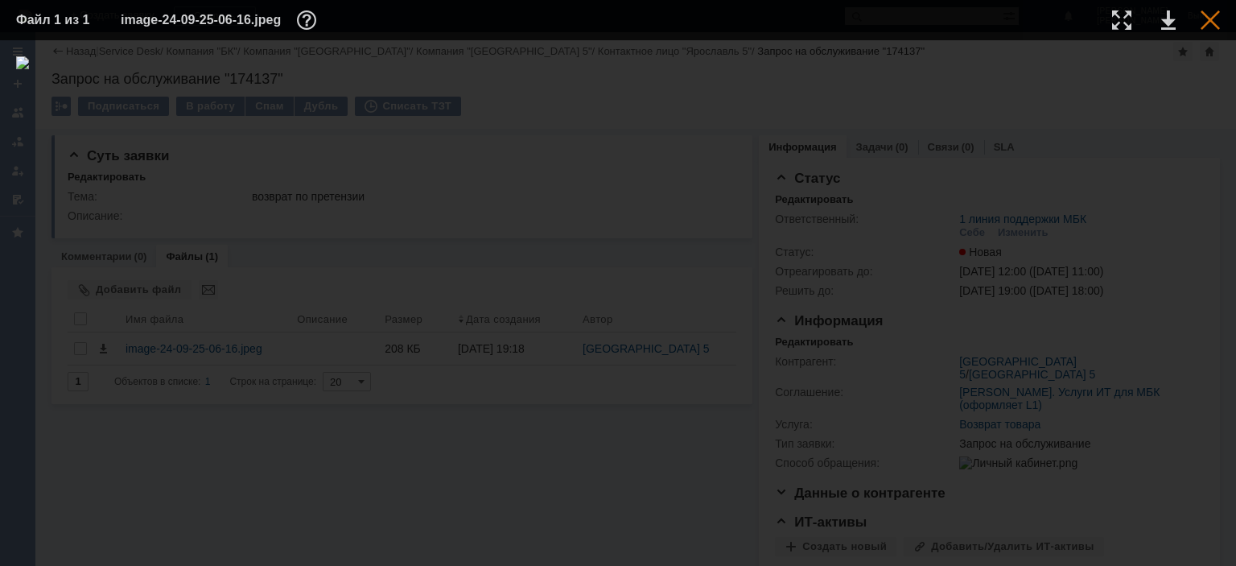
click at [1202, 20] on div at bounding box center [1209, 19] width 19 height 19
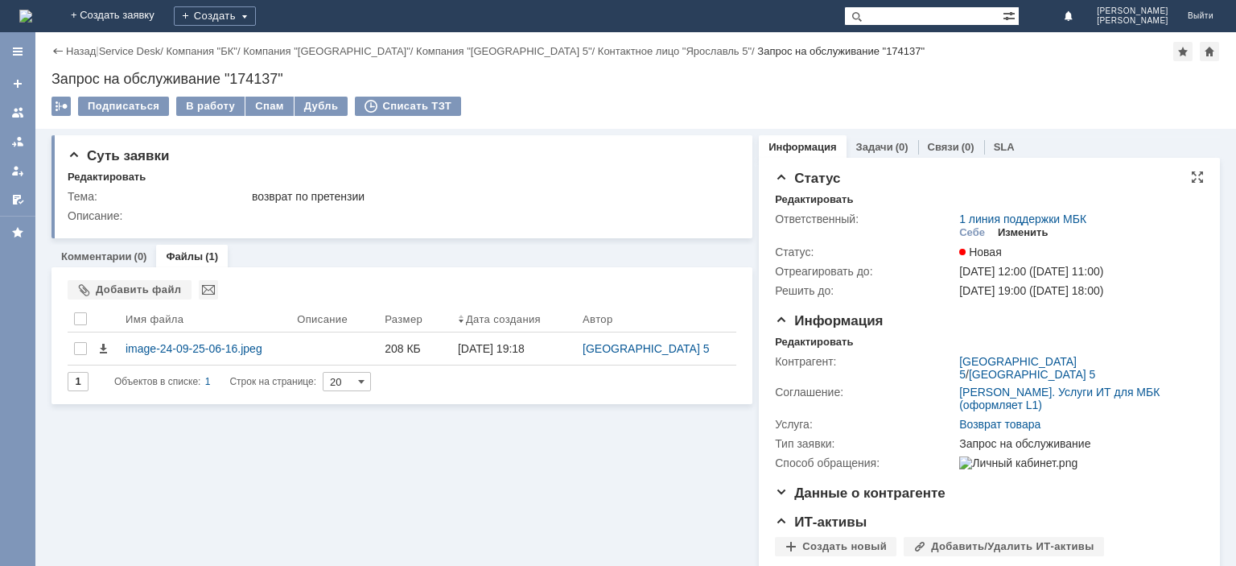
click at [1013, 229] on div "Изменить" at bounding box center [1023, 232] width 51 height 13
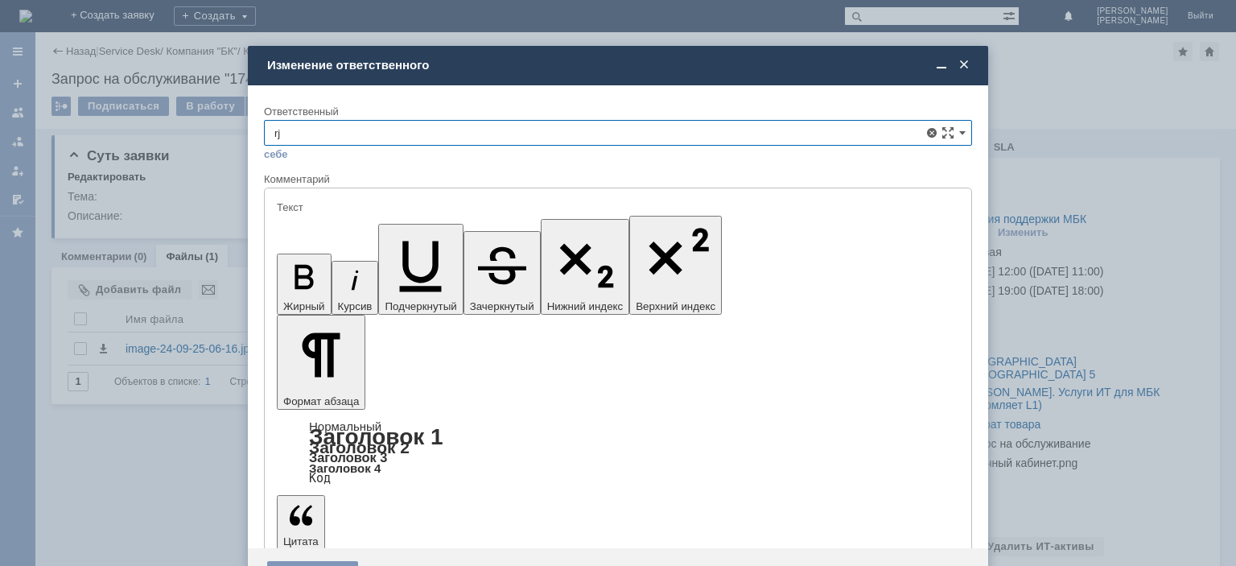
type input "r"
drag, startPoint x: 464, startPoint y: 221, endPoint x: 111, endPoint y: 27, distance: 402.9
click at [464, 221] on span "Контрольно-ревизионный отдел" at bounding box center [617, 223] width 687 height 13
type input "Контрольно-ревизионный отдел"
click at [314, 561] on div "Сохранить" at bounding box center [312, 574] width 91 height 26
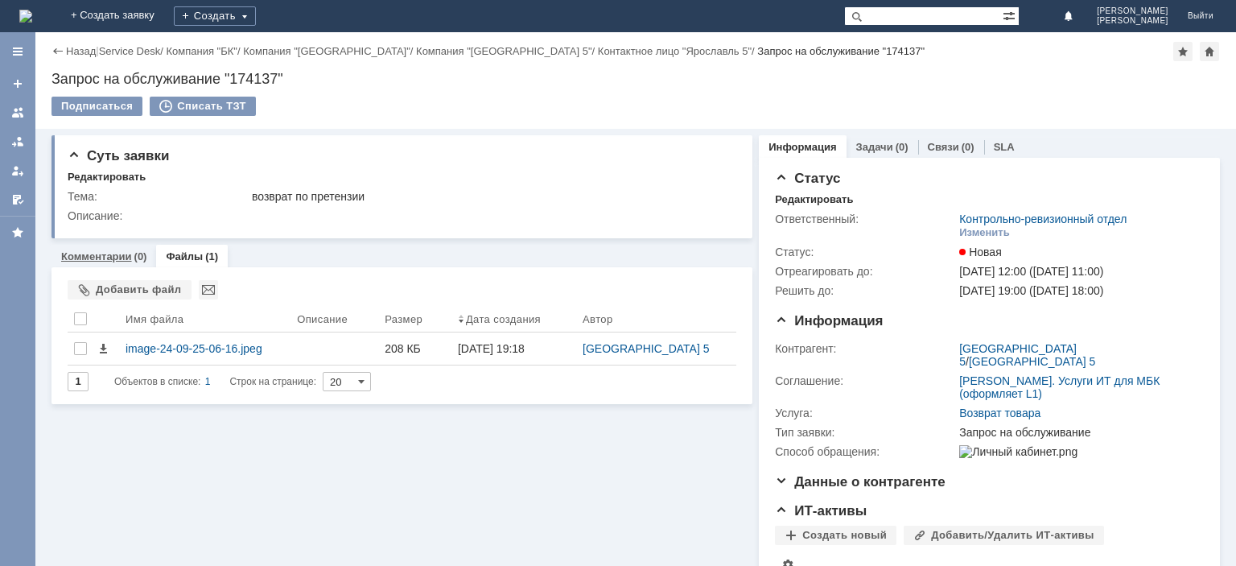
click at [101, 256] on link "Комментарии" at bounding box center [96, 256] width 71 height 12
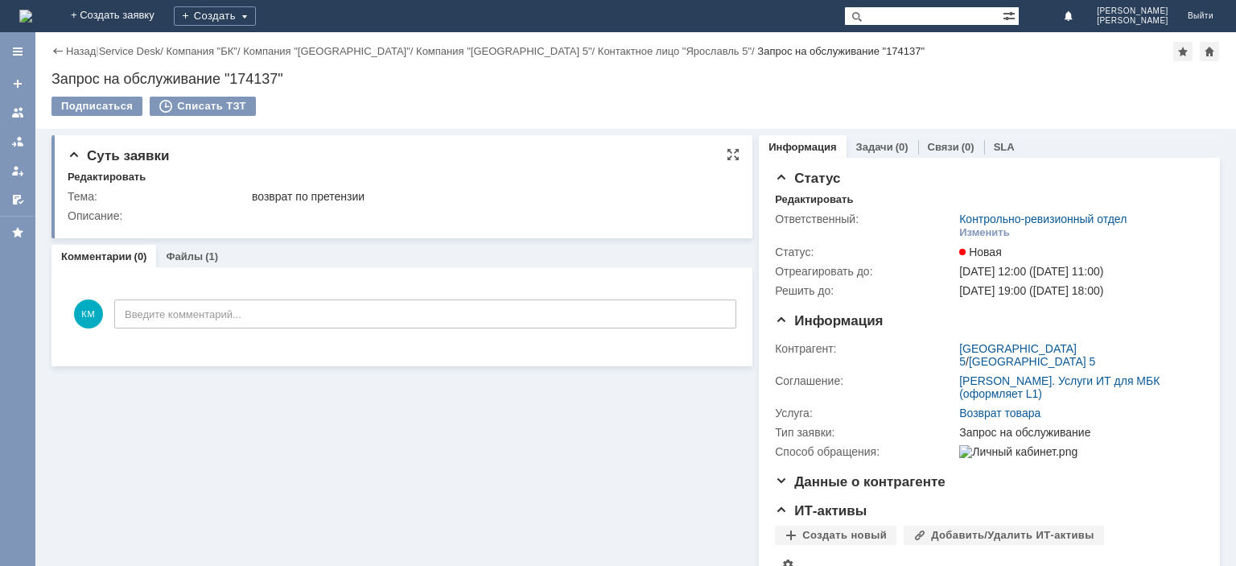
click at [278, 198] on div "возврат по претензии" at bounding box center [491, 196] width 478 height 13
click at [182, 253] on link "Файлы" at bounding box center [184, 256] width 37 height 12
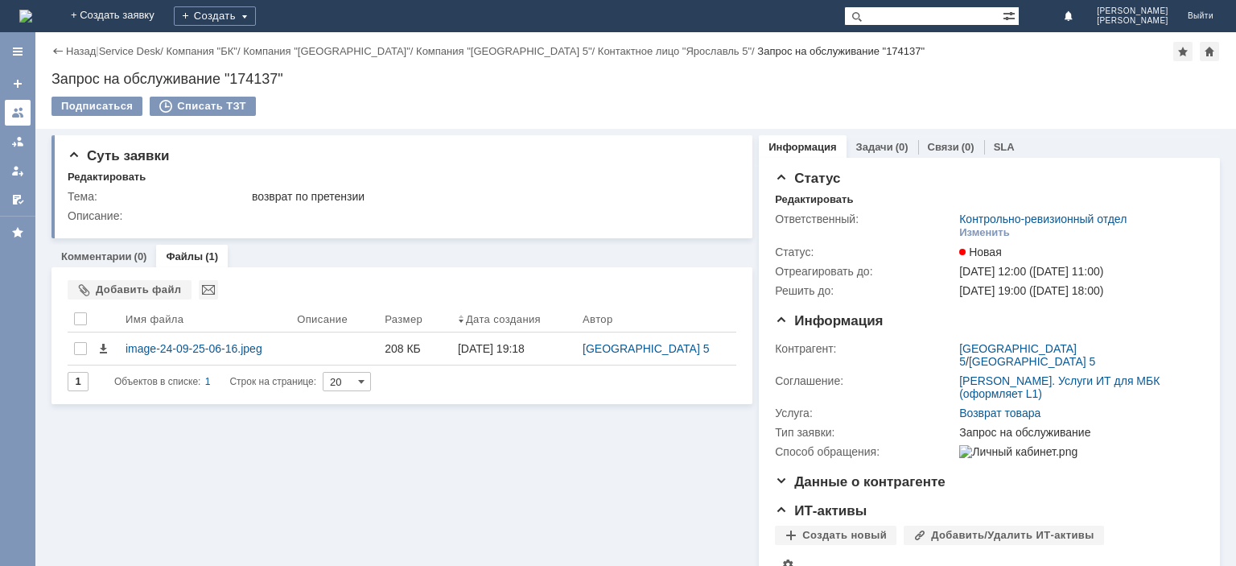
click at [18, 117] on div at bounding box center [17, 112] width 13 height 13
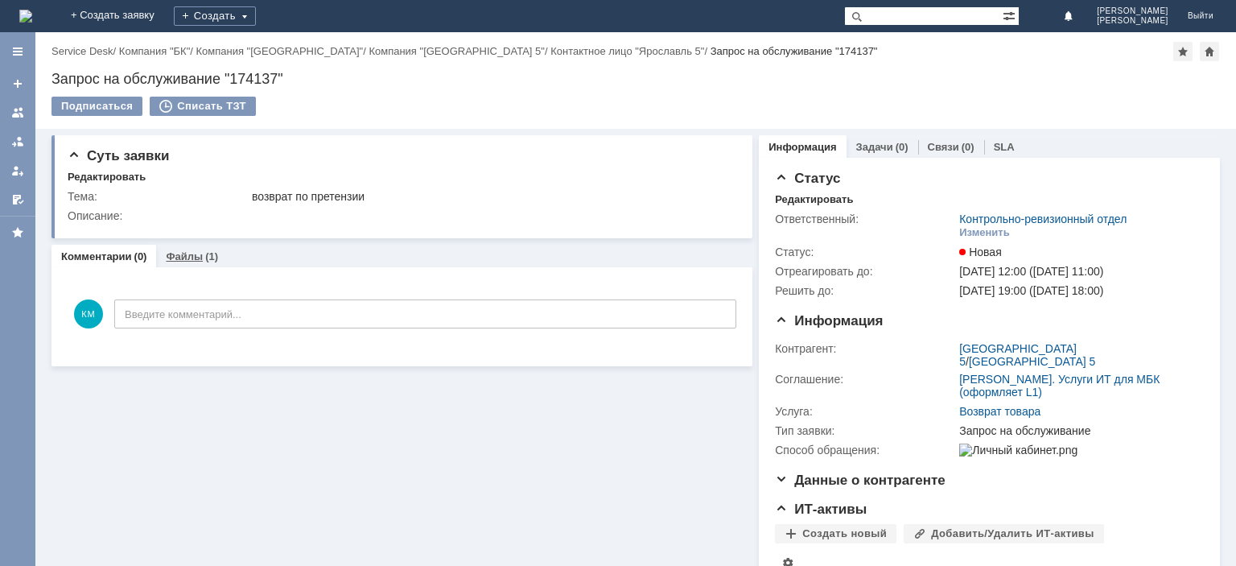
click at [197, 256] on link "Файлы" at bounding box center [184, 256] width 37 height 12
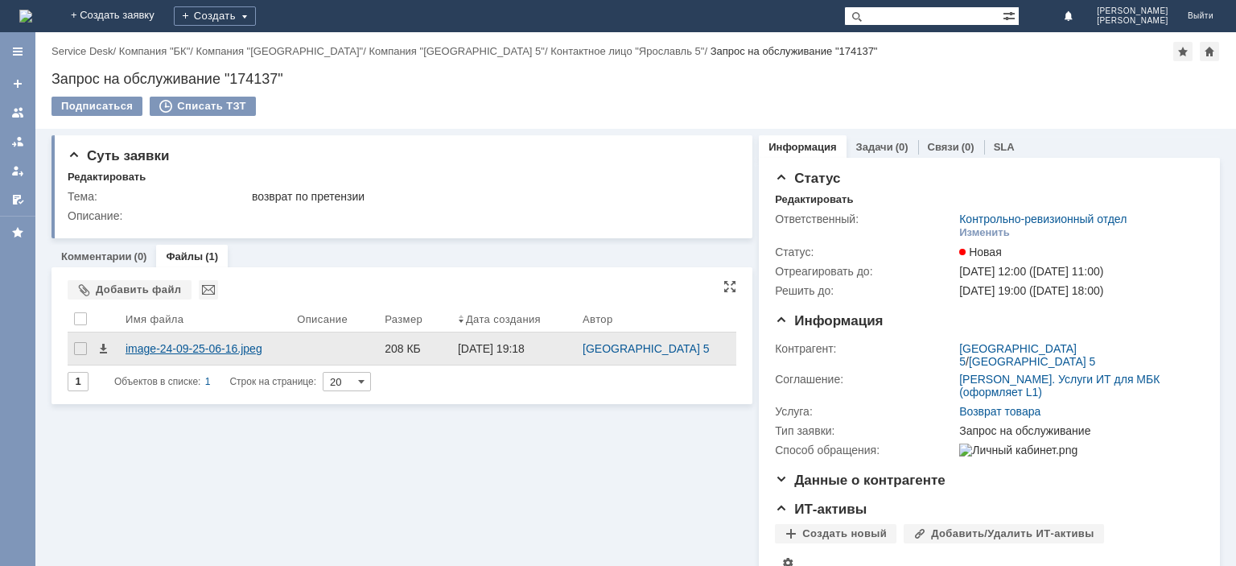
click at [195, 349] on div "image-24-09-25-06-16.jpeg" at bounding box center [205, 348] width 158 height 13
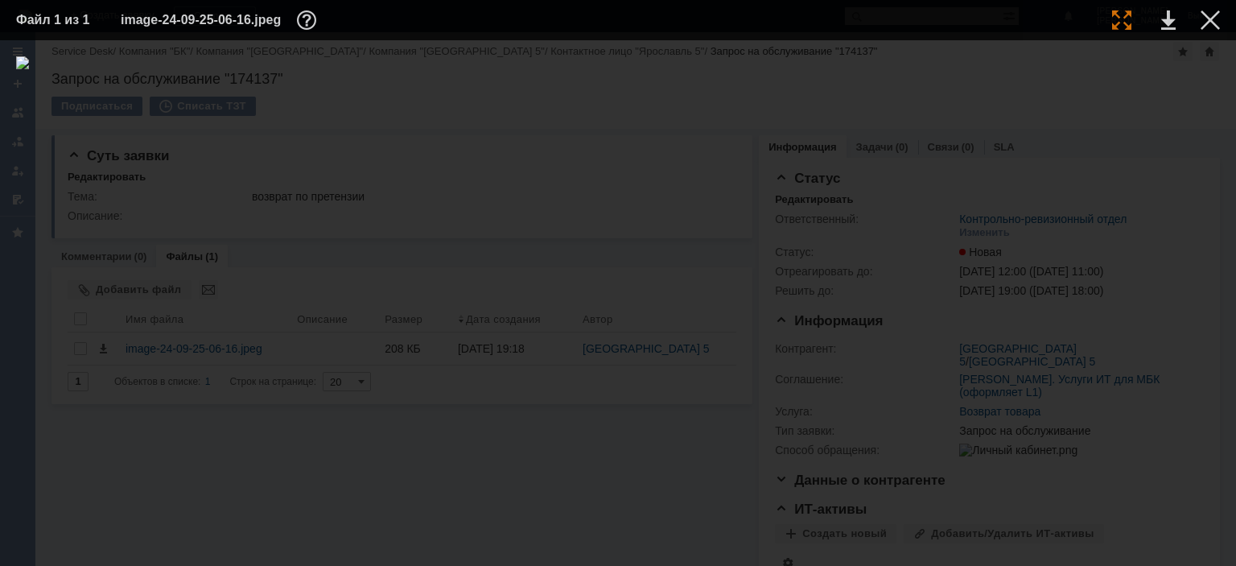
click at [1123, 23] on div at bounding box center [1121, 19] width 19 height 19
click at [1208, 24] on div at bounding box center [1209, 19] width 19 height 19
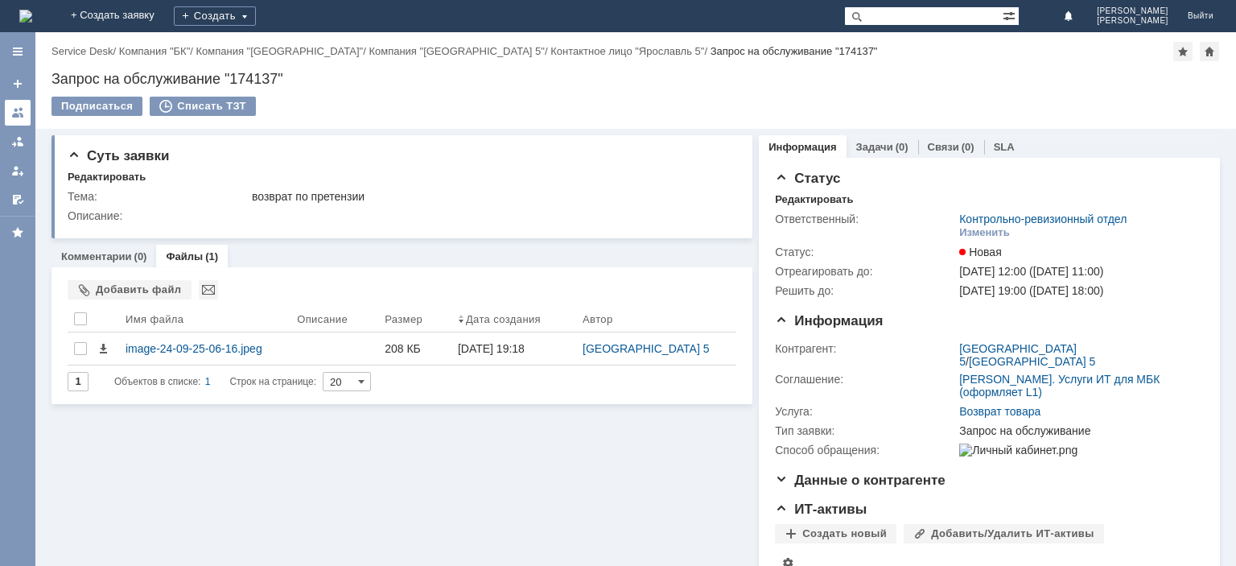
click at [23, 115] on div at bounding box center [17, 112] width 13 height 13
